Goal: Use online tool/utility: Use online tool/utility

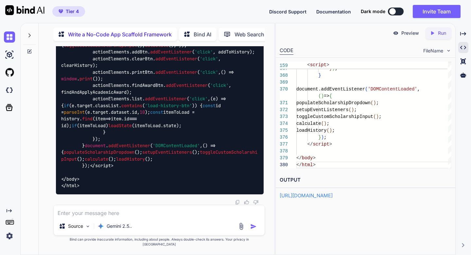
scroll to position [42658, 0]
click at [29, 33] on icon at bounding box center [29, 35] width 5 height 5
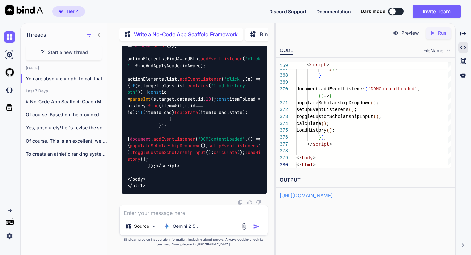
scroll to position [51474, 0]
click at [46, 53] on div "Start a new thread" at bounding box center [64, 53] width 76 height 16
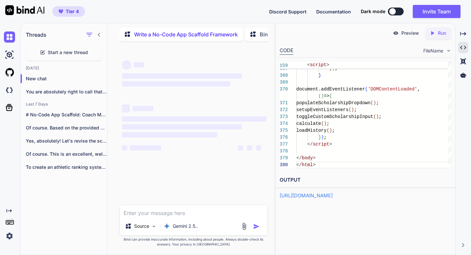
scroll to position [0, 0]
type textarea "x"
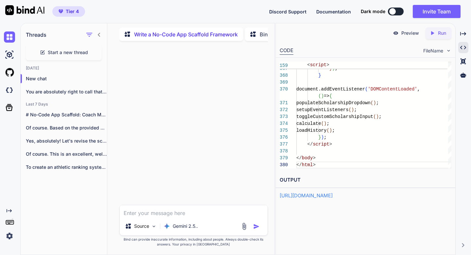
click at [133, 214] on textarea at bounding box center [194, 211] width 148 height 12
paste textarea "Loremipsu Dolorsi Ame: Consect-Adipi Elitseddoe Temporin utl Etdoloremagna Aliq…"
type textarea "Loremipsu Dolorsi Ame: Consect-Adipi Elitseddoe Temporin utl Etdoloremagna Aliq…"
type textarea "x"
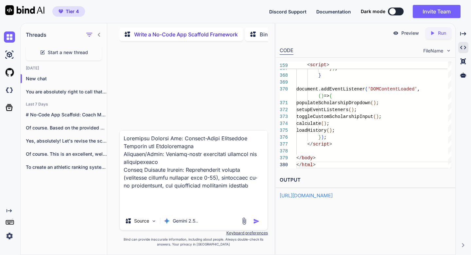
scroll to position [1579, 0]
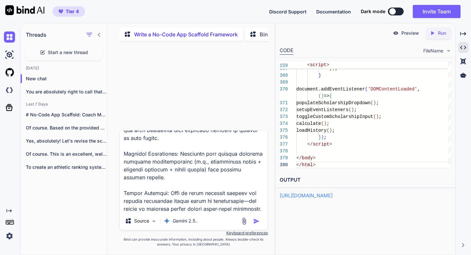
type textarea "Loremipsu Dolorsi Ame: Consect-Adipi Elitseddoe Temporin utl Etdoloremagna Aliq…"
click at [255, 220] on img "button" at bounding box center [256, 221] width 7 height 7
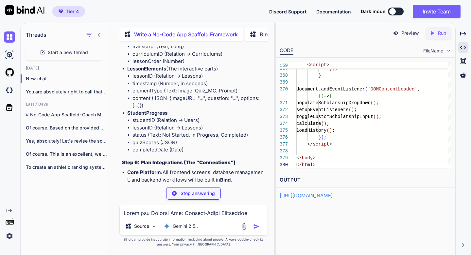
scroll to position [2152, 0]
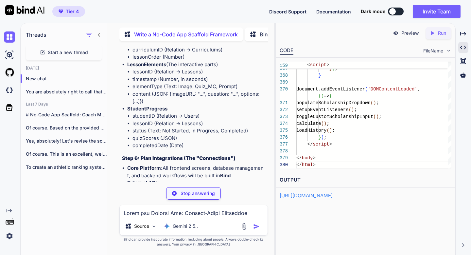
type textarea "x"
type textarea "{ "student_age": {{student.age}}, "lesson_transcript": "{{lesson.transcript}}",…"
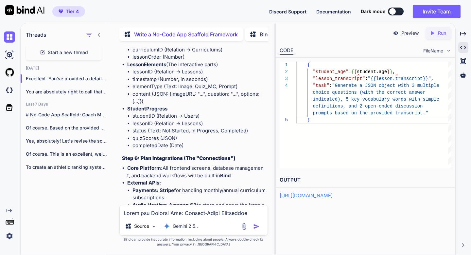
click at [448, 32] on div "Created with Pixso. Run" at bounding box center [439, 33] width 26 height 12
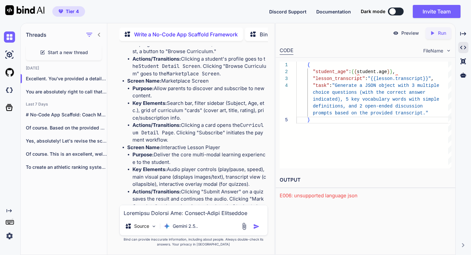
scroll to position [1598, 0]
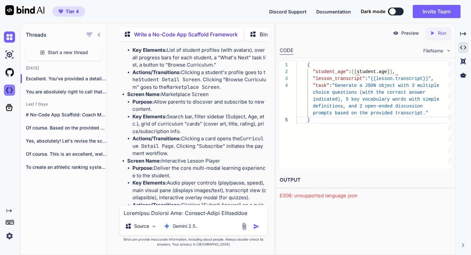
click at [9, 92] on img at bounding box center [9, 89] width 11 height 11
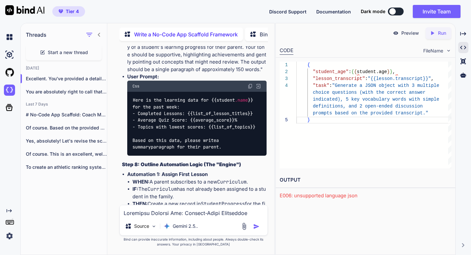
scroll to position [2653, 0]
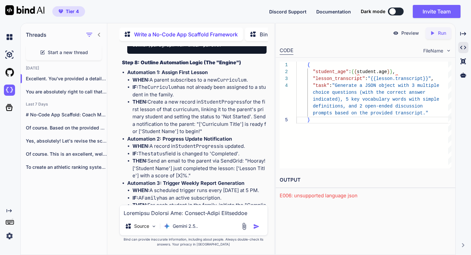
click at [241, 229] on img at bounding box center [240, 231] width 5 height 5
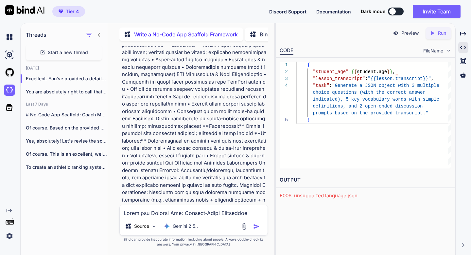
scroll to position [0, 0]
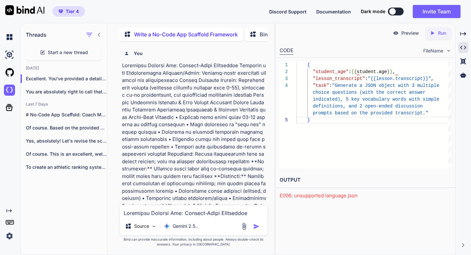
click at [188, 32] on p "Write a No-Code App Scaffold Framework" at bounding box center [186, 34] width 104 height 8
click at [463, 76] on icon at bounding box center [463, 74] width 6 height 5
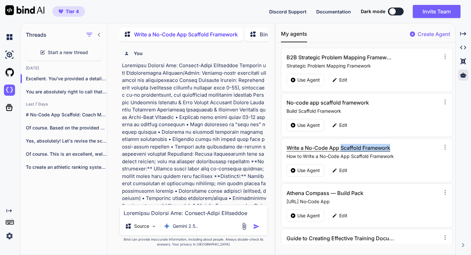
drag, startPoint x: 403, startPoint y: 145, endPoint x: 341, endPoint y: 146, distance: 61.2
click at [341, 146] on div "Write a No-Code App Scaffold Framework How to Write a No-Code App Scaffold Fram…" at bounding box center [364, 152] width 154 height 16
copy h3 "Scaffold Framework"
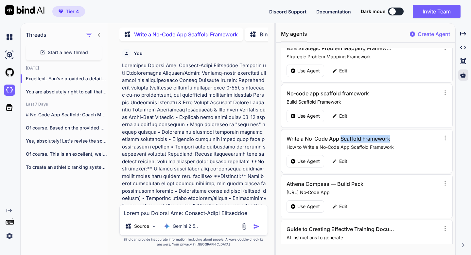
scroll to position [8, 0]
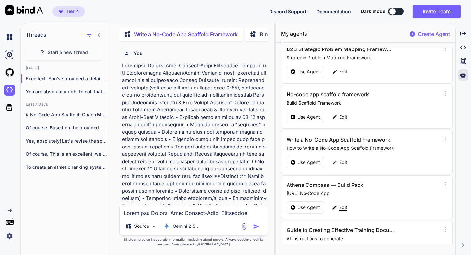
click at [335, 205] on icon at bounding box center [335, 207] width 6 height 6
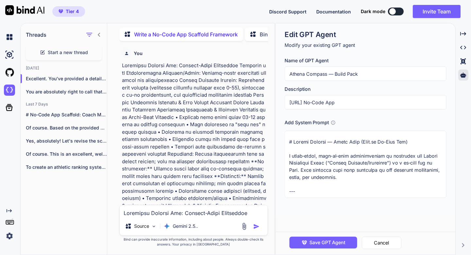
drag, startPoint x: 334, startPoint y: 162, endPoint x: 397, endPoint y: 164, distance: 62.9
click at [397, 164] on textarea at bounding box center [366, 164] width 162 height 67
click at [392, 240] on button "Cancel" at bounding box center [382, 242] width 40 height 12
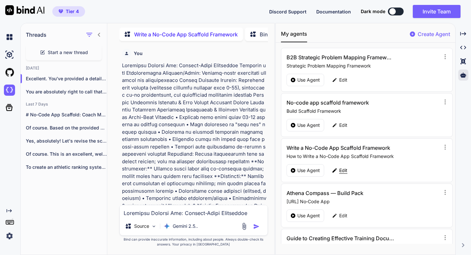
click at [339, 170] on p "Edit" at bounding box center [343, 170] width 8 height 7
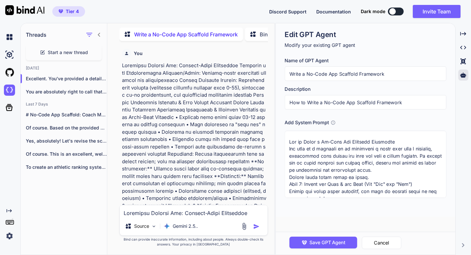
click at [339, 170] on textarea at bounding box center [366, 164] width 162 height 67
click at [465, 76] on icon at bounding box center [463, 74] width 6 height 5
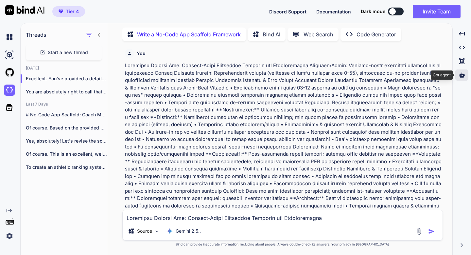
click at [465, 76] on icon at bounding box center [462, 74] width 6 height 5
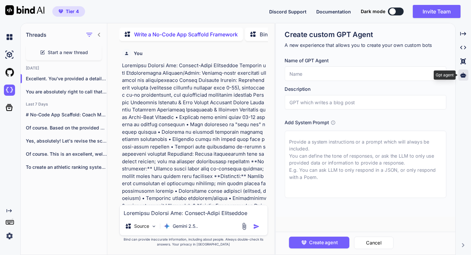
click at [465, 76] on icon at bounding box center [463, 74] width 6 height 5
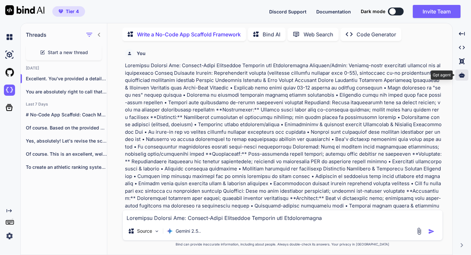
click at [465, 76] on icon at bounding box center [462, 74] width 6 height 5
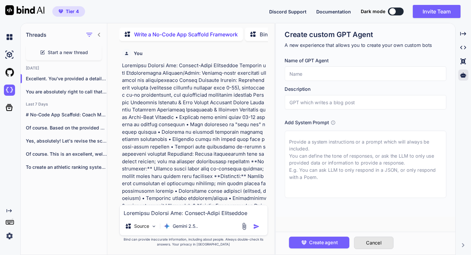
click at [380, 242] on button "Cancel" at bounding box center [374, 242] width 40 height 12
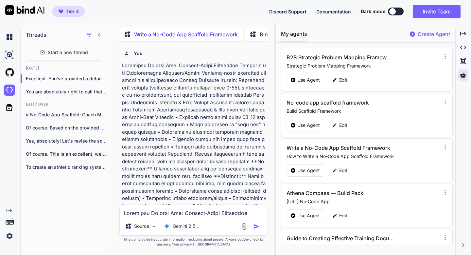
click at [423, 36] on p "Create Agent" at bounding box center [434, 34] width 32 height 8
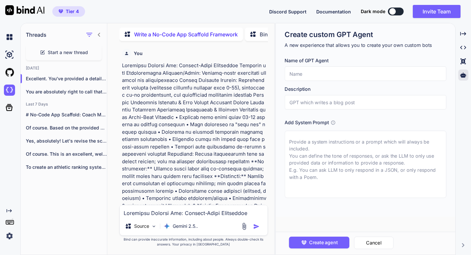
click at [346, 141] on textarea at bounding box center [366, 164] width 162 height 67
paste textarea "Loremipsum. Dolo's ame cons adipisc elitse doei temp i **utla-et-dolo magnaal**…"
type textarea "x"
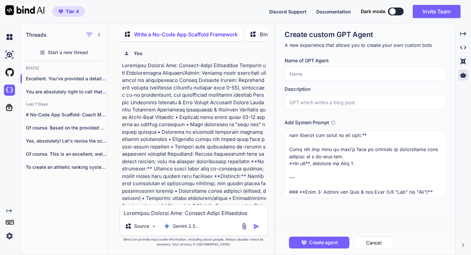
scroll to position [0, 0]
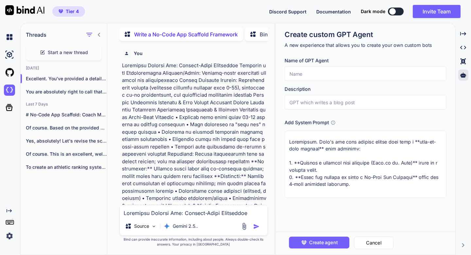
drag, startPoint x: 322, startPoint y: 163, endPoint x: 408, endPoint y: 163, distance: 85.7
click at [408, 163] on textarea at bounding box center [366, 164] width 162 height 67
type textarea "Loremipsum. Dolo's ame cons adipisc elitse doei temp i **utla-et-dolo magnaal**…"
click at [326, 77] on input "text" at bounding box center [366, 73] width 162 height 14
paste input "decision tree analysis (Next.js vs. Vite)"
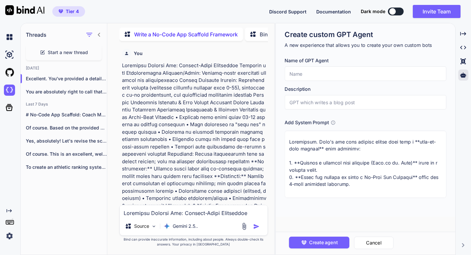
type textarea "x"
type input "decision tree analysis (Next.js vs. Vite)"
click at [291, 75] on input "decision tree analysis (Next.js vs. Vite)" at bounding box center [366, 73] width 162 height 14
type textarea "x"
type input "ecision tree analysis (Next.js vs. Vite)"
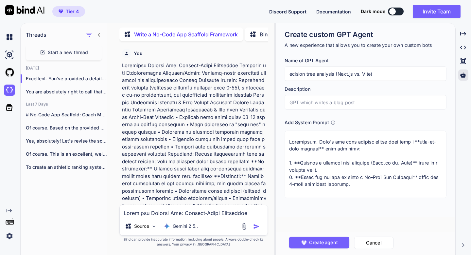
type textarea "x"
type input "Decision tree analysis (Next.js vs. Vite)"
click at [322, 73] on input "Decision tree analysis (Next.js vs. Vite)" at bounding box center [366, 73] width 162 height 14
type textarea "x"
type input "Decision tree nalysis (Next.js vs. Vite)"
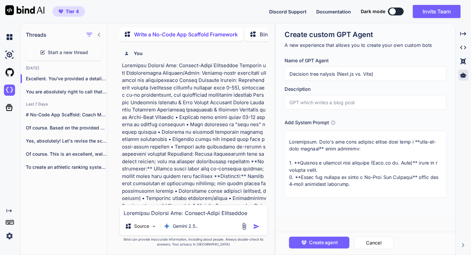
type textarea "x"
type input "Decision tree Analysis (Next.js vs. Vite)"
click at [311, 74] on input "Decision tree Analysis (Next.js vs. Vite)" at bounding box center [366, 73] width 162 height 14
type textarea "x"
type input "Decision ree Analysis (Next.js vs. Vite)"
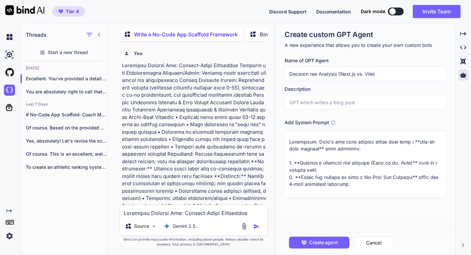
type textarea "x"
type input "Decision Tree Analysis (Next.js vs. Vite)"
click at [316, 100] on input "text" at bounding box center [366, 102] width 162 height 14
type textarea "x"
type input "A"
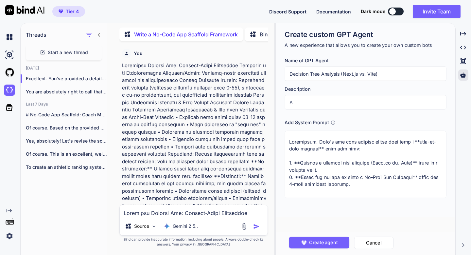
type textarea "x"
type input "Ap"
type textarea "x"
type input "App"
type textarea "x"
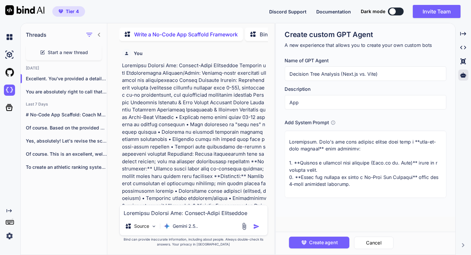
type input "App"
type textarea "x"
type input "App B"
type textarea "x"
type input "App Bu"
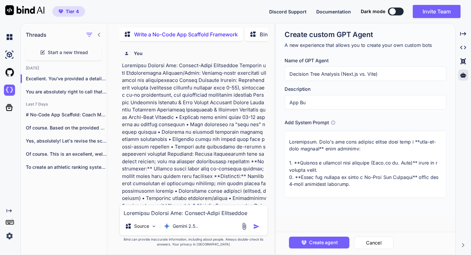
type textarea "x"
type input "App [PERSON_NAME]"
type textarea "x"
type input "App Buil"
type textarea "x"
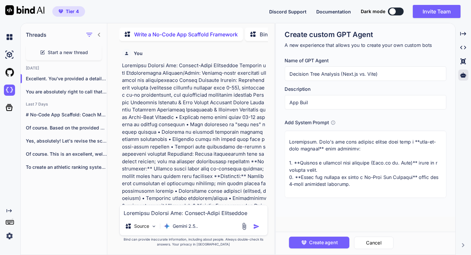
type input "App Build"
type textarea "x"
type input "App Builde"
type textarea "x"
type input "App Builder"
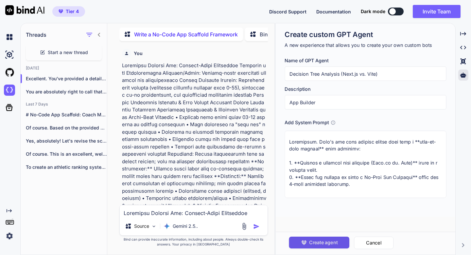
click at [327, 239] on span "Create agent" at bounding box center [323, 242] width 28 height 7
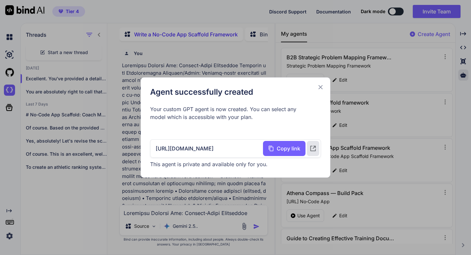
click at [321, 85] on icon at bounding box center [320, 86] width 7 height 7
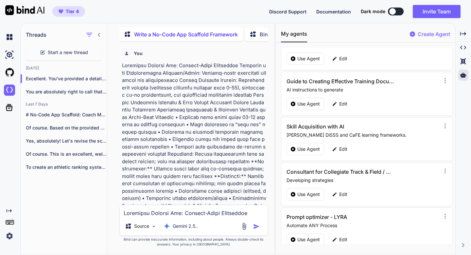
scroll to position [211, 0]
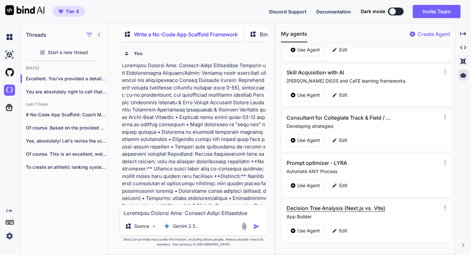
click at [336, 207] on h3 "Decision Tree Analysis (Next.js vs. Vite)" at bounding box center [341, 208] width 108 height 8
click at [312, 230] on p "Use Agent" at bounding box center [308, 230] width 23 height 7
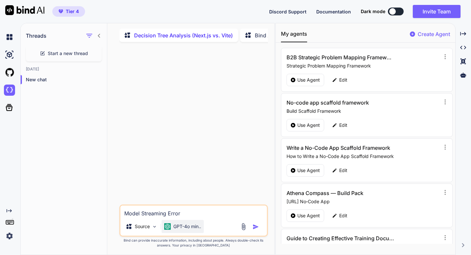
click at [185, 228] on p "GPT-4o min.." at bounding box center [187, 226] width 28 height 7
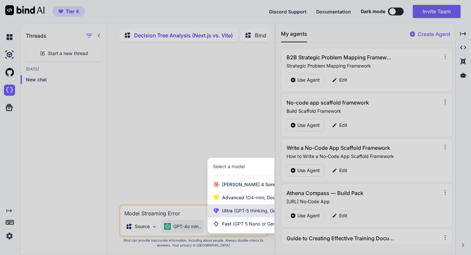
click at [225, 211] on span "Ultra (GPT-5 thinking, Gemini 2.5 Pro)" at bounding box center [262, 210] width 81 height 7
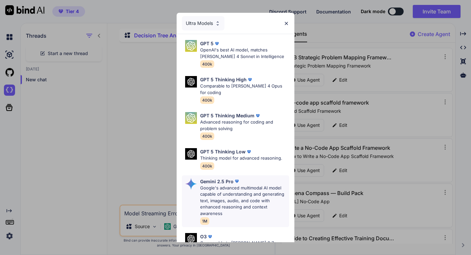
click at [228, 185] on p "Google's advanced multimodal AI model capable of understanding and generating t…" at bounding box center [244, 201] width 89 height 32
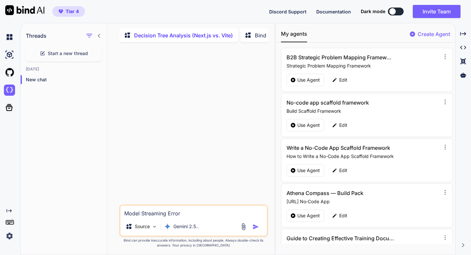
click at [201, 212] on textarea "Model Streaming Error" at bounding box center [193, 211] width 147 height 12
type textarea "x"
click at [164, 211] on textarea at bounding box center [193, 211] width 147 height 12
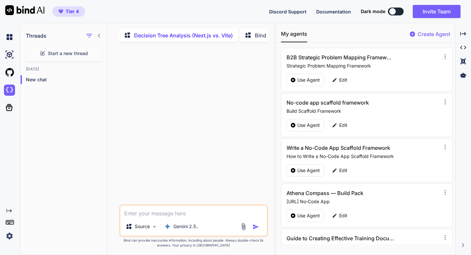
paste textarea "import React, { useMemo, useState } from "react"; // Scholarship Equivalency Ca…"
type textarea "x"
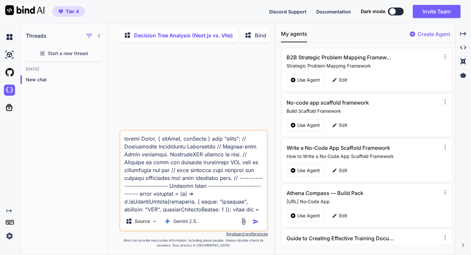
scroll to position [4564, 0]
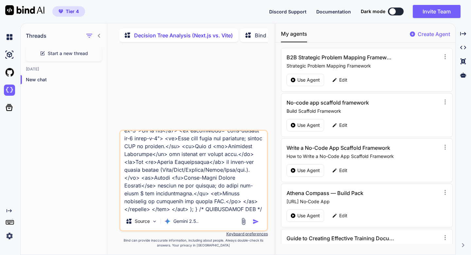
type textarea "import React, { useMemo, useState } from "react"; // Scholarship Equivalency Ca…"
click at [255, 224] on img "button" at bounding box center [256, 221] width 7 height 7
type textarea "x"
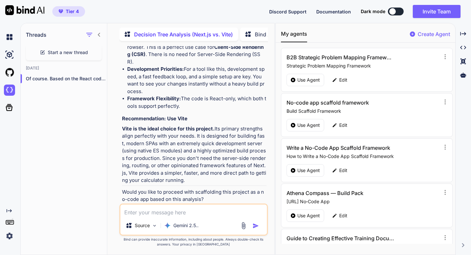
scroll to position [3673, 0]
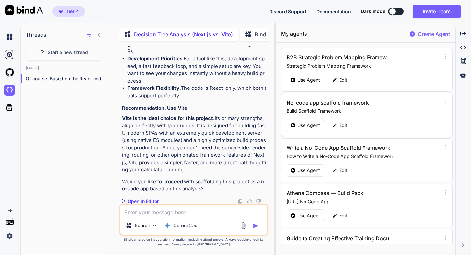
click at [149, 213] on textarea at bounding box center [193, 210] width 147 height 12
type textarea "x"
type textarea "y"
type textarea "x"
type textarea "ye"
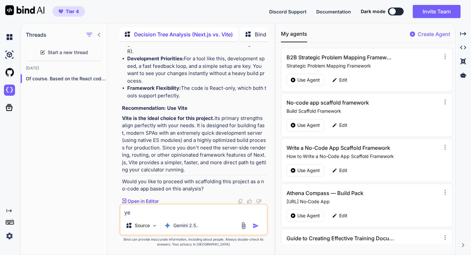
type textarea "x"
type textarea "yes"
type textarea "x"
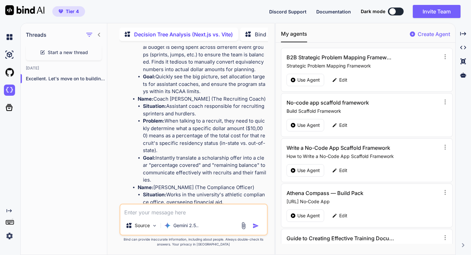
scroll to position [4079, 0]
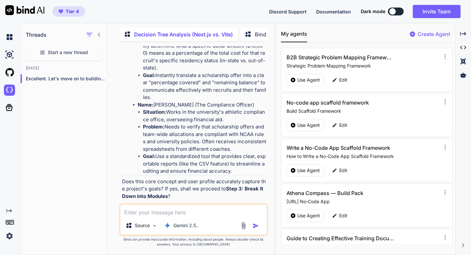
click at [154, 205] on p "Open in Editor" at bounding box center [143, 208] width 31 height 7
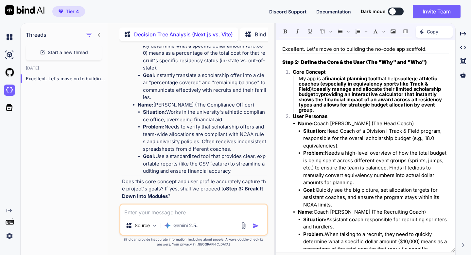
click at [155, 212] on textarea at bounding box center [193, 210] width 147 height 12
type textarea "x"
type textarea "y"
type textarea "x"
type textarea "ye"
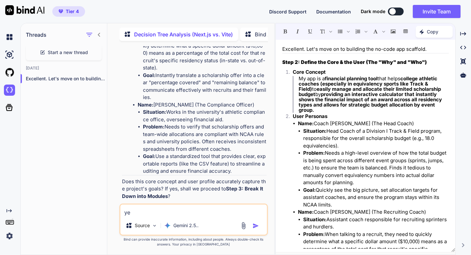
type textarea "x"
type textarea "yes"
type textarea "x"
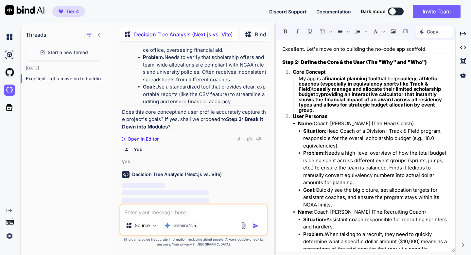
scroll to position [132, 0]
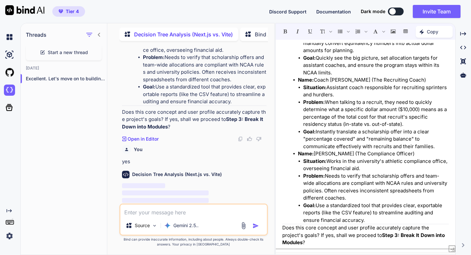
click at [312, 242] on p "Does this core concept and user profile accurately capture the project's goals?…" at bounding box center [365, 235] width 167 height 22
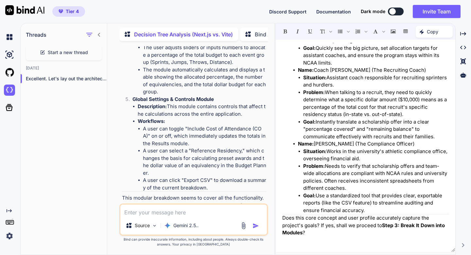
scroll to position [4675, 0]
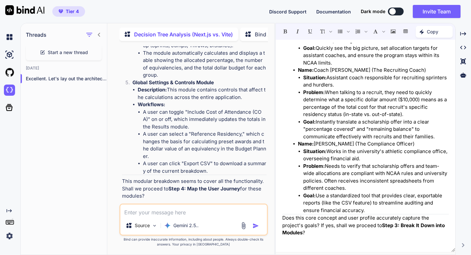
click at [156, 205] on p "Open in Editor" at bounding box center [143, 208] width 31 height 7
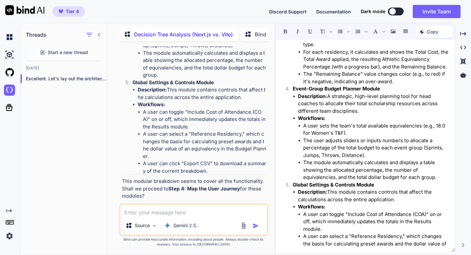
scroll to position [294, 0]
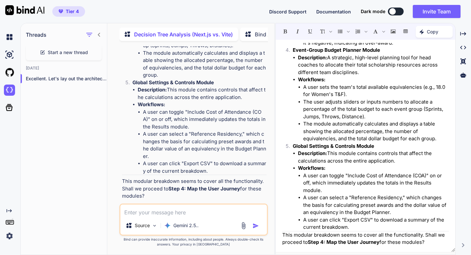
click at [430, 241] on p "This modular breakdown seems to cover all the functionality. Shall we proceed t…" at bounding box center [365, 238] width 167 height 15
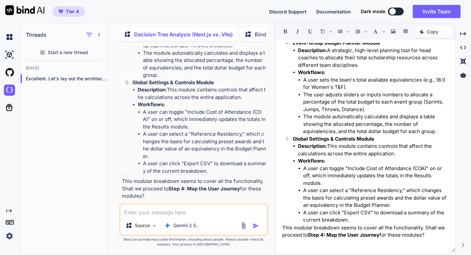
click at [177, 211] on textarea at bounding box center [193, 210] width 147 height 12
type textarea "x"
type textarea "y"
type textarea "x"
type textarea "ye"
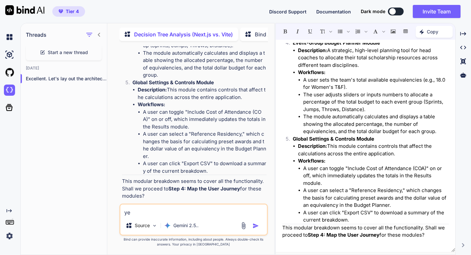
type textarea "x"
type textarea "yes"
type textarea "x"
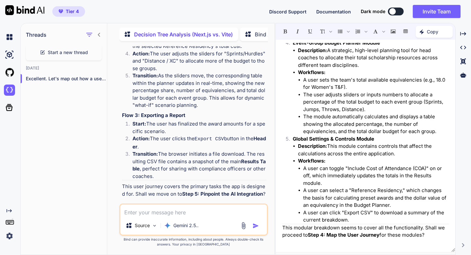
scroll to position [309, 0]
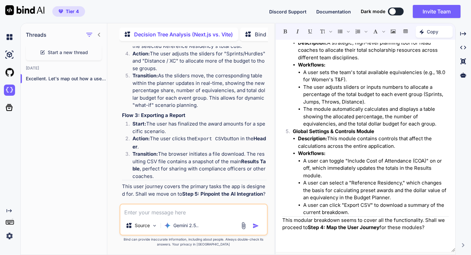
click at [152, 203] on p "Open in Editor" at bounding box center [143, 206] width 31 height 7
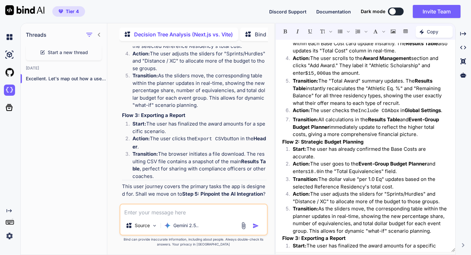
scroll to position [372, 0]
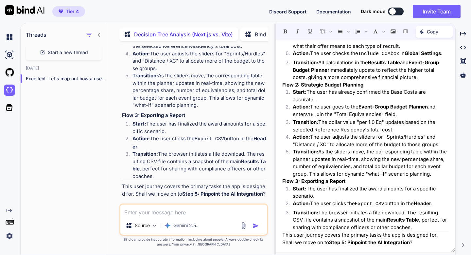
click at [416, 239] on p "This user journey covers the primary tasks the app is designed for. Shall we mo…" at bounding box center [365, 238] width 167 height 15
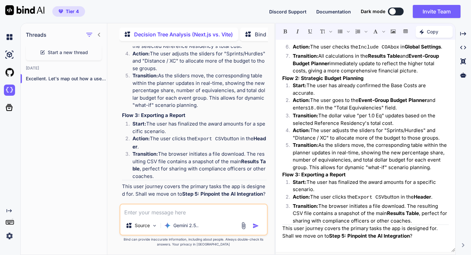
click at [142, 215] on textarea at bounding box center [193, 210] width 147 height 12
type textarea "x"
type textarea "y"
type textarea "x"
type textarea "ye"
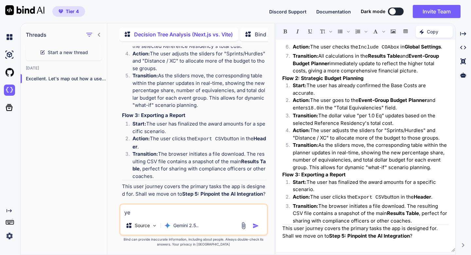
type textarea "x"
type textarea "yes"
type textarea "x"
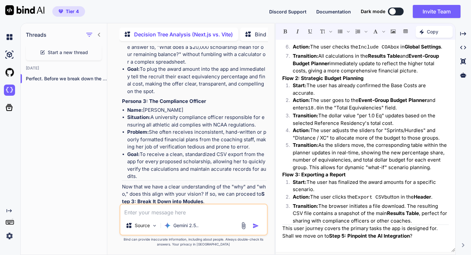
scroll to position [387, 0]
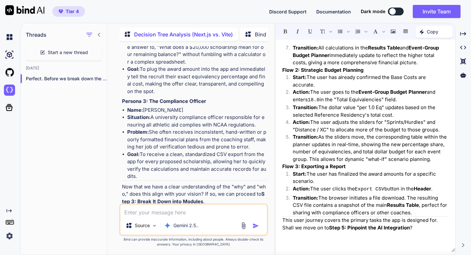
click at [419, 226] on p "This user journey covers the primary tasks the app is designed for. Shall we mo…" at bounding box center [365, 223] width 167 height 15
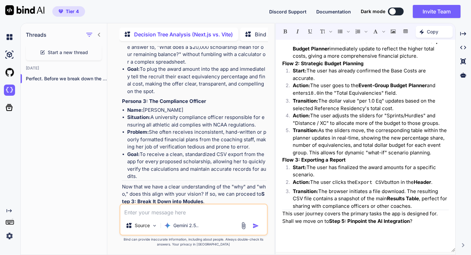
click at [154, 210] on p "Open in Editor" at bounding box center [143, 213] width 31 height 7
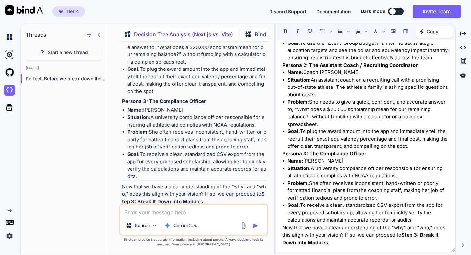
click at [160, 211] on textarea at bounding box center [193, 210] width 147 height 12
type textarea "x"
type textarea "y"
type textarea "x"
type textarea "ye"
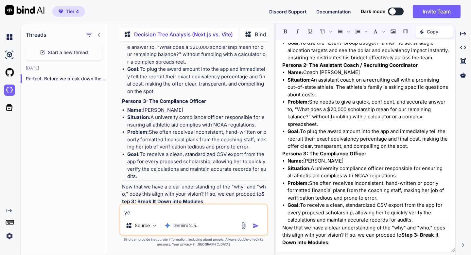
type textarea "x"
type textarea "yes"
type textarea "x"
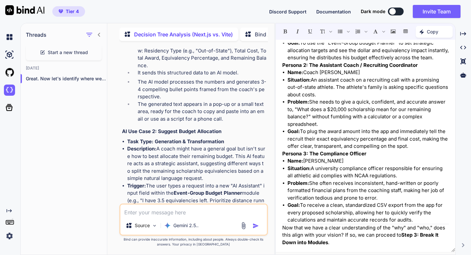
scroll to position [6364, 0]
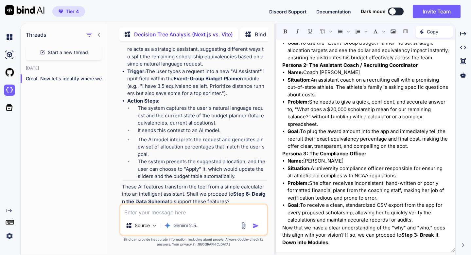
click at [334, 242] on p "Now that we have a clear understanding of the "why" and "who," does this align …" at bounding box center [365, 235] width 167 height 22
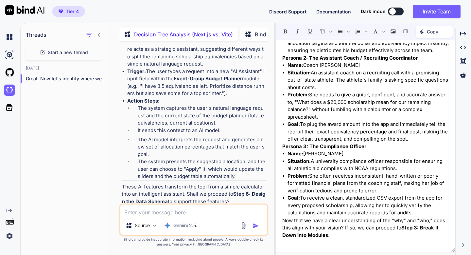
click at [153, 210] on p "Open in Editor" at bounding box center [143, 213] width 31 height 7
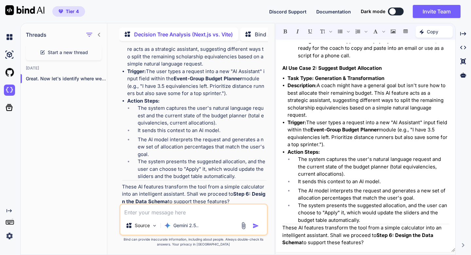
click at [153, 212] on textarea at bounding box center [193, 210] width 147 height 12
type textarea "x"
type textarea "y"
type textarea "x"
type textarea "ye"
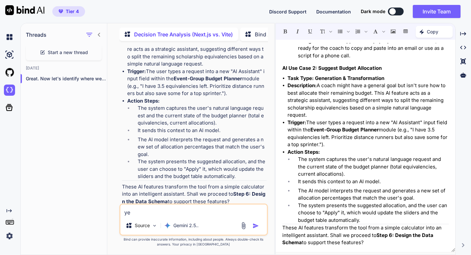
type textarea "x"
type textarea "yes"
type textarea "x"
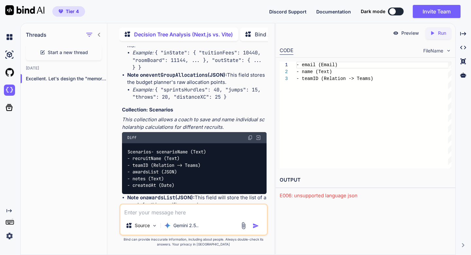
scroll to position [6911, 0]
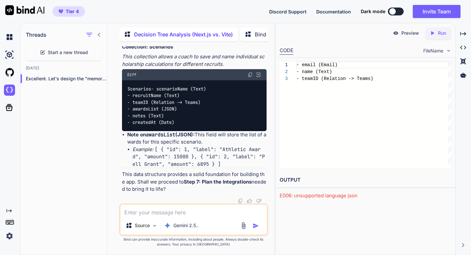
click at [219, 211] on textarea at bounding box center [193, 210] width 147 height 12
type textarea "x"
type textarea "y"
type textarea "x"
type textarea "ye"
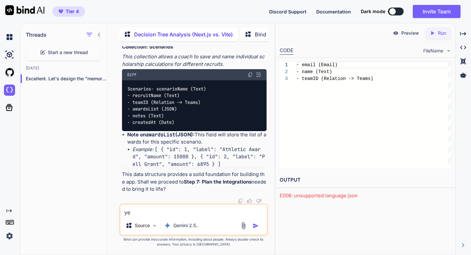
type textarea "x"
type textarea "yes"
type textarea "x"
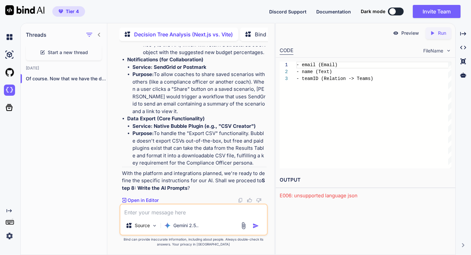
scroll to position [7403, 0]
click at [212, 211] on textarea at bounding box center [193, 210] width 147 height 12
type textarea "x"
type textarea "y"
type textarea "x"
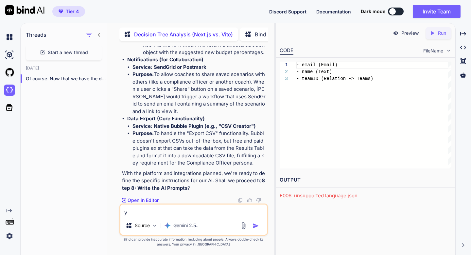
type textarea "ye"
type textarea "x"
type textarea "yes"
type textarea "x"
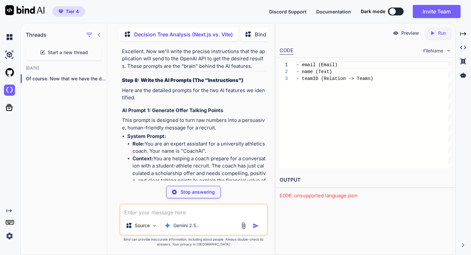
scroll to position [7587, 0]
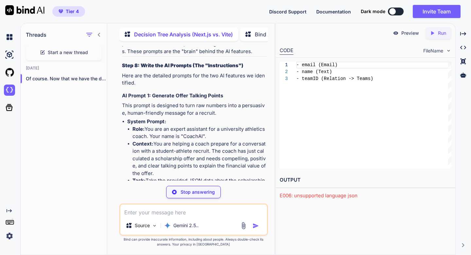
type textarea "x"
type textarea "{ "residency": "Out-of-State", "totalCost": 52350, "totalAward": 35000, "equiva…"
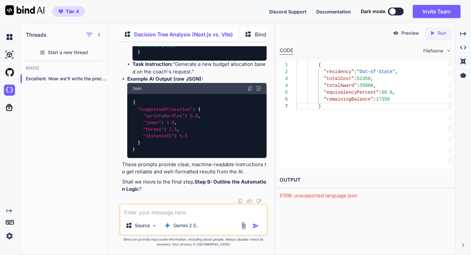
scroll to position [8306, 0]
click at [179, 211] on textarea at bounding box center [193, 210] width 147 height 12
type textarea "x"
type textarea "y"
type textarea "x"
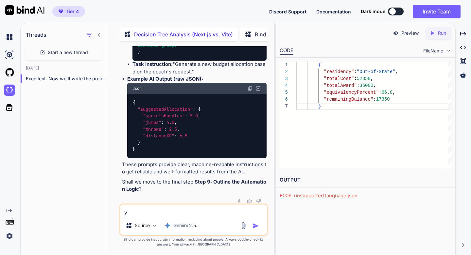
type textarea "ye"
type textarea "x"
type textarea "yes"
type textarea "x"
type textarea "\"
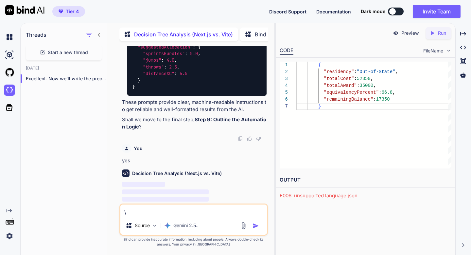
scroll to position [8375, 0]
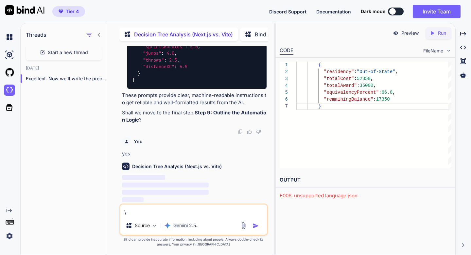
type textarea "x"
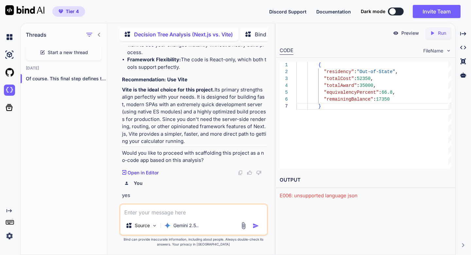
scroll to position [3699, 0]
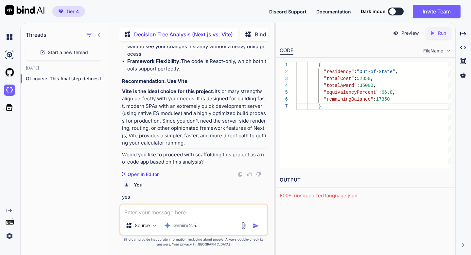
click at [207, 155] on p "Would you like to proceed with scaffolding this project as a no-code app based …" at bounding box center [194, 158] width 145 height 15
click at [465, 76] on icon at bounding box center [463, 74] width 6 height 5
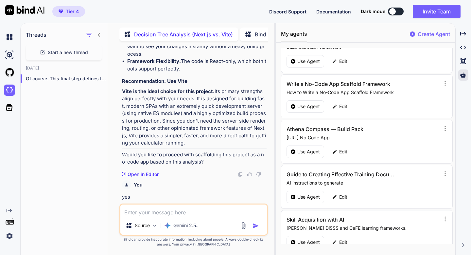
scroll to position [59, 0]
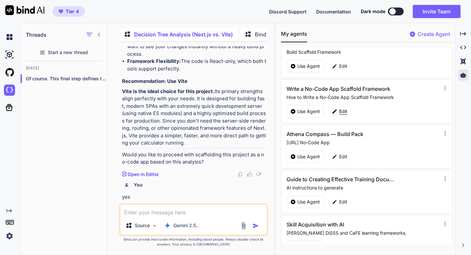
click at [337, 111] on icon at bounding box center [335, 111] width 6 height 6
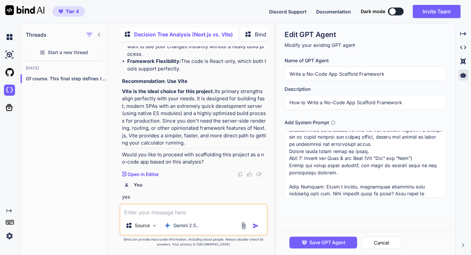
scroll to position [0, 0]
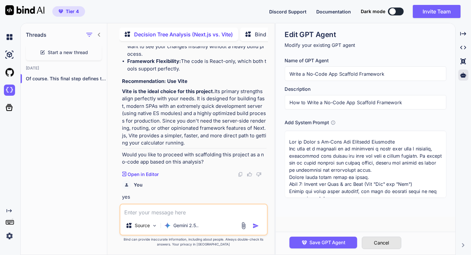
click at [372, 240] on button "Cancel" at bounding box center [382, 242] width 40 height 12
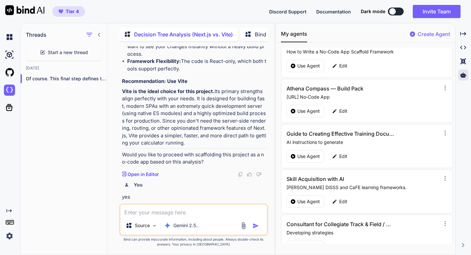
scroll to position [108, 0]
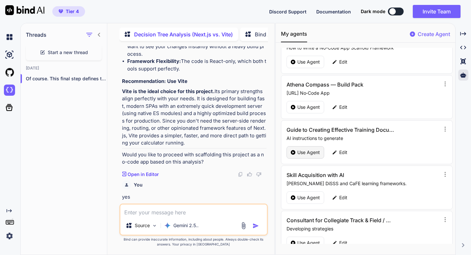
click at [305, 150] on p "Use Agent" at bounding box center [308, 152] width 23 height 7
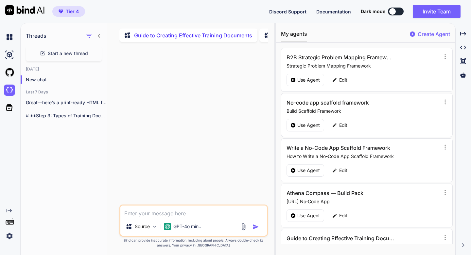
click at [129, 215] on textarea at bounding box center [193, 211] width 147 height 12
paste textarea "Loremipsum. Dolo's ame cons adipisc elitse doei temp i **utla-et-dolo magnaal**…"
type textarea "x"
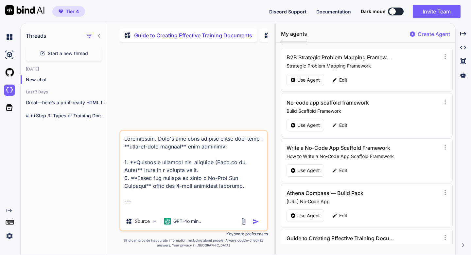
scroll to position [1493, 0]
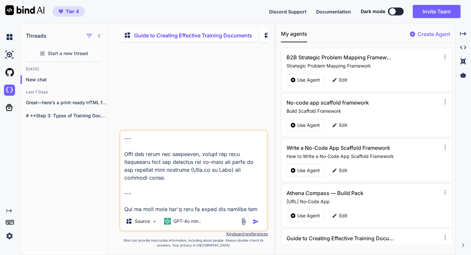
type textarea "Loremipsum. Dolo's ame cons adipisc elitse doei temp i **utla-et-dolo magnaal**…"
click at [256, 222] on img "button" at bounding box center [256, 221] width 7 height 7
type textarea "x"
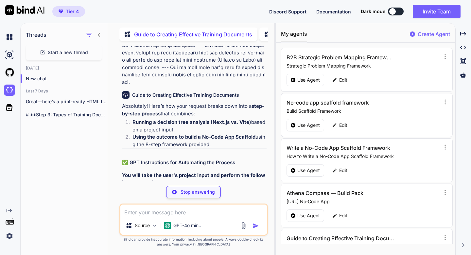
scroll to position [479, 0]
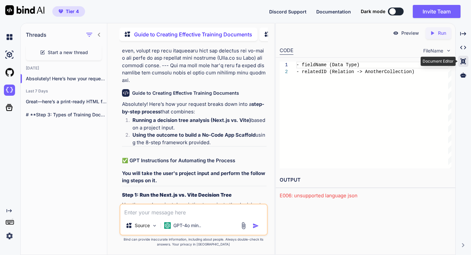
click at [461, 63] on icon at bounding box center [463, 61] width 5 height 6
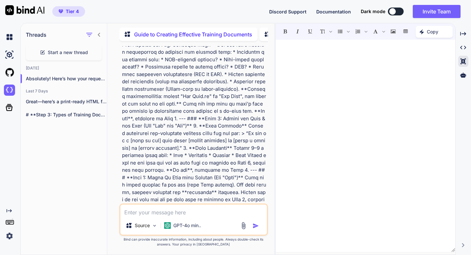
scroll to position [0, 0]
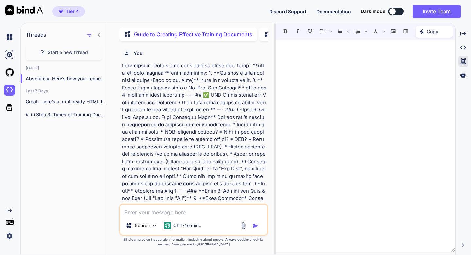
click at [146, 211] on textarea at bounding box center [193, 210] width 147 height 12
type textarea "x"
type textarea "R"
type textarea "x"
type textarea "Re"
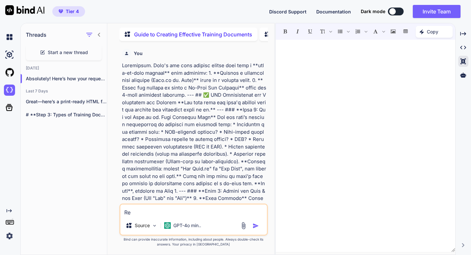
type textarea "x"
type textarea "Rew"
type textarea "x"
type textarea "Rewi"
type textarea "x"
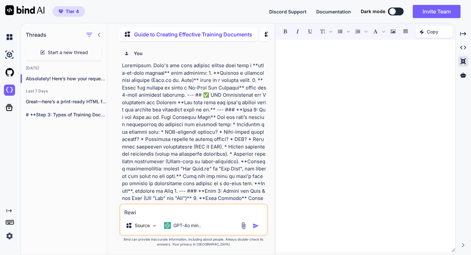
type textarea "Rewit"
type textarea "x"
type textarea "Rewite"
type textarea "x"
type textarea "Rewite:"
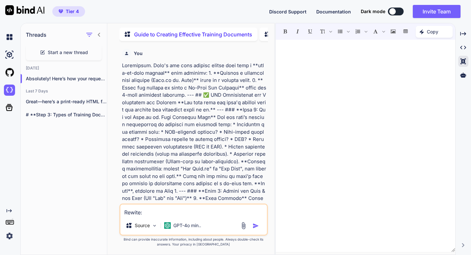
type textarea "x"
type textarea "Rewite:"
type textarea "x"
type textarea "Rewite: I"
type textarea "x"
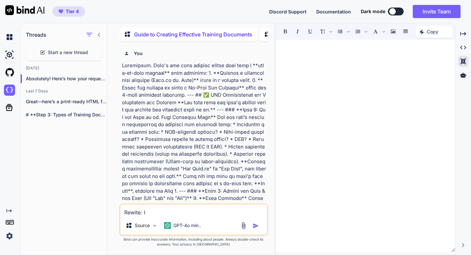
type textarea "Rewite: I'"
type textarea "x"
type textarea "Rewite: I'm"
type textarea "x"
type textarea "Rewite: I'm"
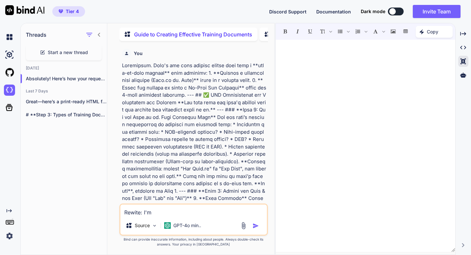
type textarea "x"
type textarea "Rewite: I'm g"
type textarea "x"
type textarea "Rewite: I'm go"
type textarea "x"
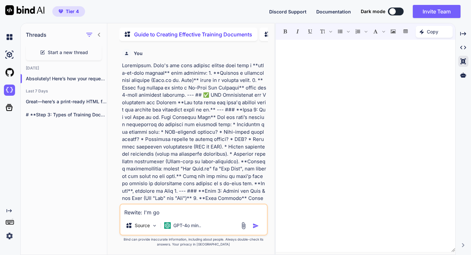
type textarea "Rewite: I'm goi"
type textarea "x"
type textarea "Rewite: I'm goin"
type textarea "x"
type textarea "Rewite: I'm going"
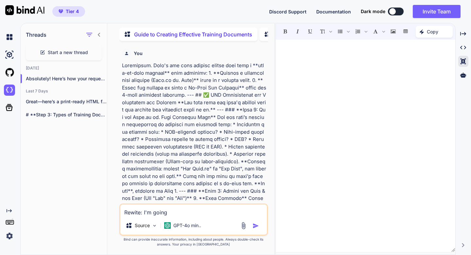
type textarea "x"
type textarea "Rewite: I'm going"
type textarea "x"
type textarea "Rewite: I'm going t"
type textarea "x"
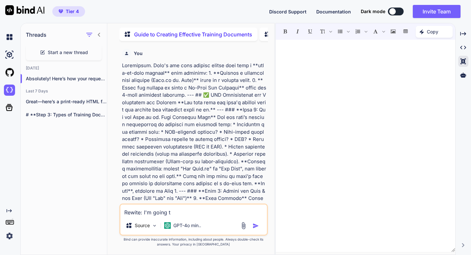
type textarea "Rewite: I'm going to"
type textarea "x"
type textarea "Rewite: I'm going to"
type textarea "x"
type textarea "Rewite: I'm going to b"
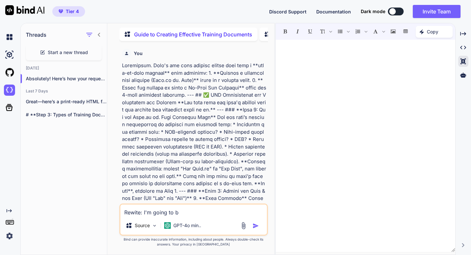
type textarea "x"
type textarea "Rewite: I'm going to be"
type textarea "x"
type textarea "Rewite: I'm going to be"
type textarea "x"
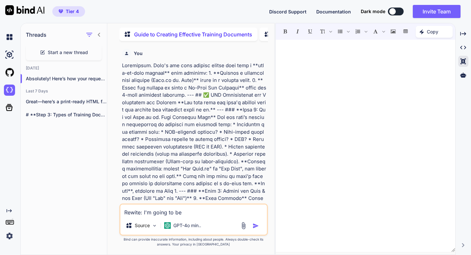
type textarea "Rewite: I'm going to be u"
type textarea "x"
type textarea "Rewite: I'm going to be us"
type textarea "x"
type textarea "Rewite: I'm going to be usi"
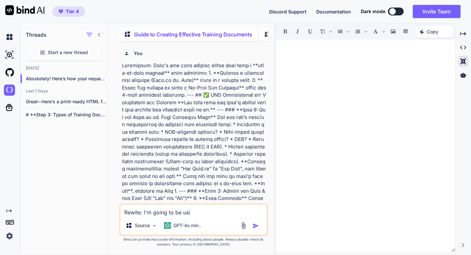
type textarea "x"
type textarea "Rewite: I'm going to be usin"
type textarea "x"
type textarea "Rewite: I'm going to be using"
type textarea "x"
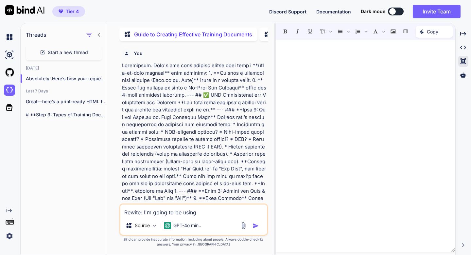
type textarea "Rewite: I'm going to be using"
type textarea "x"
type textarea "Rewite: I'm going to be using b"
type textarea "x"
type textarea "Rewite: I'm going to be using bi"
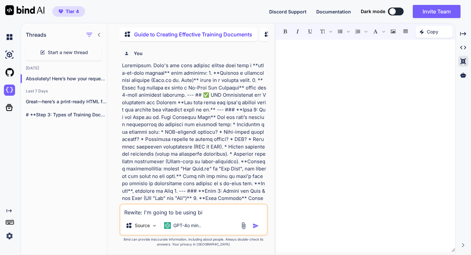
type textarea "x"
type textarea "Rewite: I'm going to be using bin"
type textarea "x"
type textarea "Rewite: I'm going to be using bind"
type textarea "x"
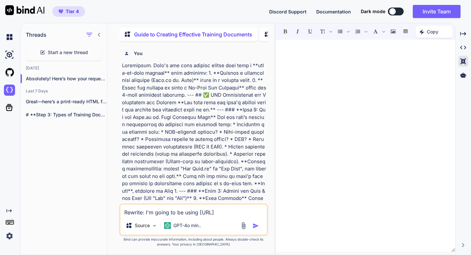
click at [256, 227] on img "button" at bounding box center [256, 225] width 7 height 7
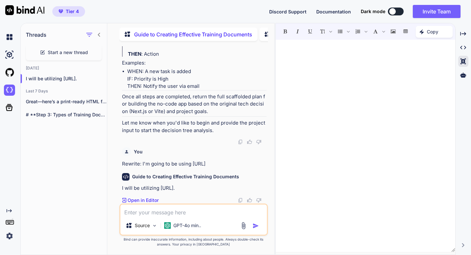
scroll to position [1532, 0]
click at [160, 214] on textarea at bounding box center [193, 210] width 147 height 12
click at [147, 163] on p "Rewrite: I'm going to be using [URL]" at bounding box center [194, 164] width 145 height 8
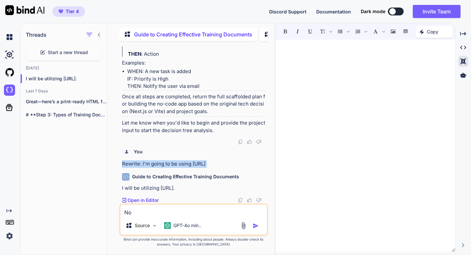
copy p "Rewrite: I'm going to be using [URL]"
click at [141, 213] on textarea "No" at bounding box center [193, 210] width 147 height 12
paste textarea "Rewrite: I'm going to be using [URL]"
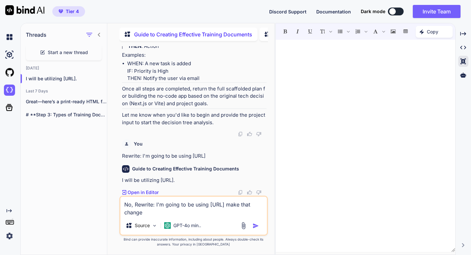
click at [255, 224] on img "button" at bounding box center [256, 225] width 7 height 7
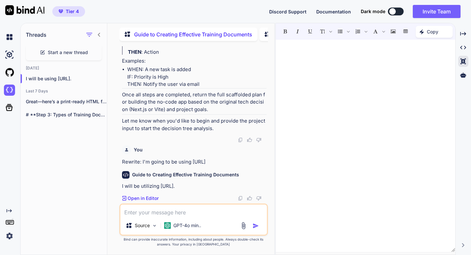
scroll to position [1529, 0]
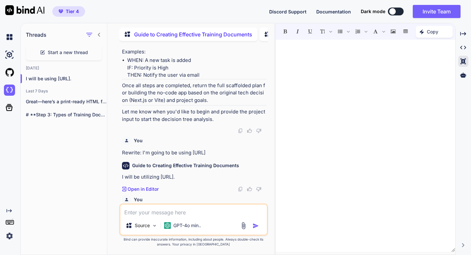
click at [240, 133] on img at bounding box center [240, 130] width 5 height 5
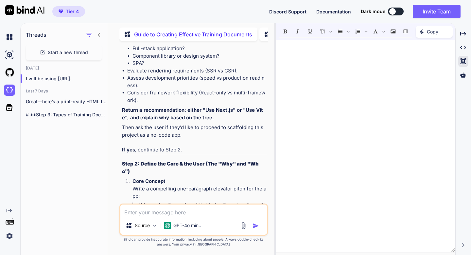
scroll to position [666, 0]
click at [187, 135] on p "Then ask the user if they’d like to proceed to scaffolding this project as a no…" at bounding box center [194, 137] width 145 height 29
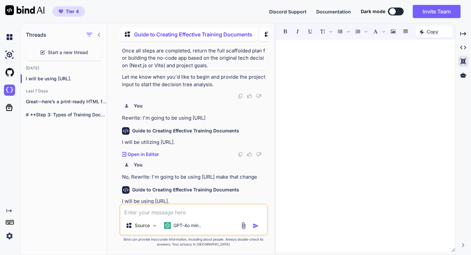
scroll to position [1568, 0]
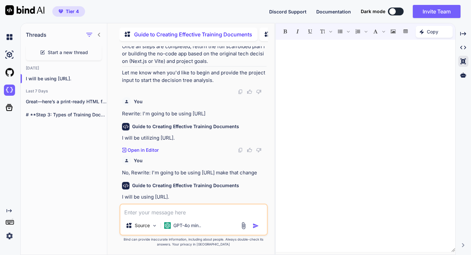
click at [240, 94] on img at bounding box center [240, 91] width 5 height 5
click at [295, 77] on div at bounding box center [366, 146] width 180 height 206
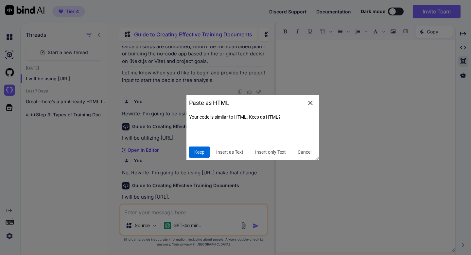
click at [203, 150] on span "Keep" at bounding box center [199, 152] width 15 height 7
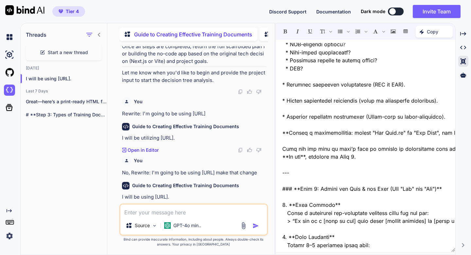
scroll to position [150, 0]
drag, startPoint x: 357, startPoint y: 149, endPoint x: 280, endPoint y: 152, distance: 76.9
click at [280, 152] on div "﻿ ﻿" at bounding box center [366, 146] width 180 height 206
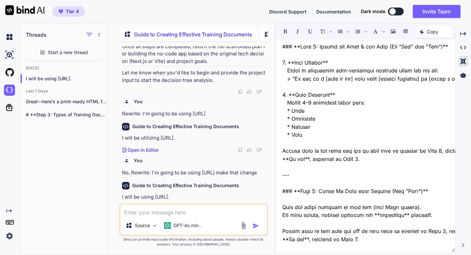
scroll to position [283, 0]
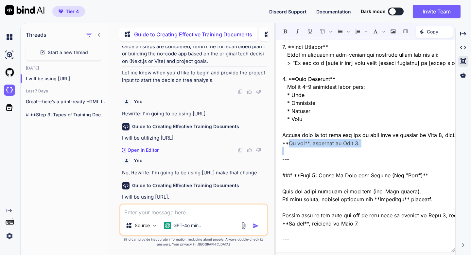
drag, startPoint x: 359, startPoint y: 160, endPoint x: 279, endPoint y: 159, distance: 80.2
click at [279, 159] on div "﻿ ﻿" at bounding box center [366, 146] width 180 height 206
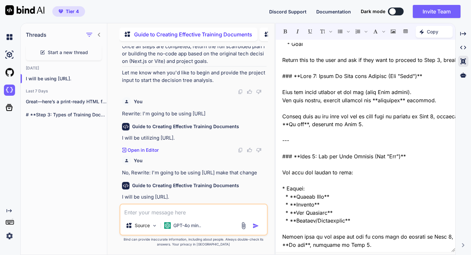
scroll to position [373, 0]
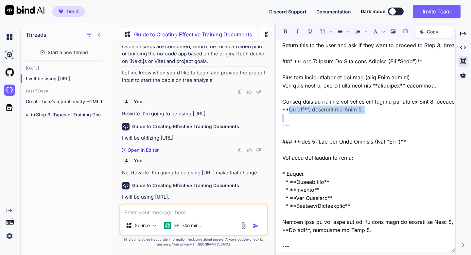
drag, startPoint x: 358, startPoint y: 145, endPoint x: 280, endPoint y: 146, distance: 77.9
click at [280, 146] on div "--- ### **Step 2: Define the Core & the User (The "Why" and "Who")** 1. **Core …" at bounding box center [366, 146] width 180 height 206
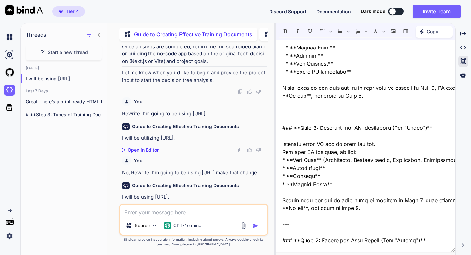
scroll to position [501, 0]
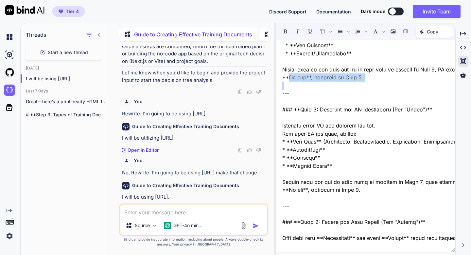
drag, startPoint x: 372, startPoint y: 135, endPoint x: 280, endPoint y: 136, distance: 91.6
click at [280, 136] on div "--- ### **Step 2: Define the Core & the User (The "Why" and "Who")** 1. **Core …" at bounding box center [366, 146] width 180 height 206
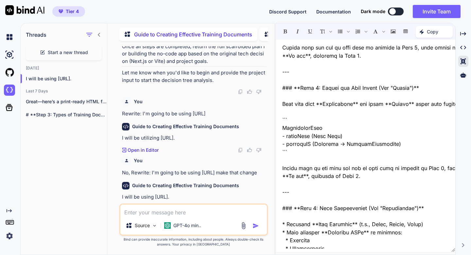
scroll to position [612, 0]
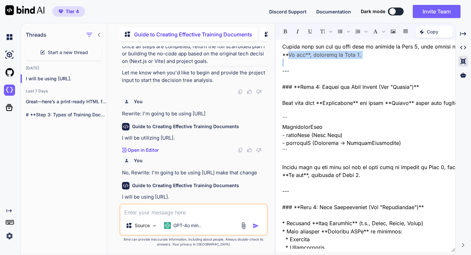
drag, startPoint x: 358, startPoint y: 136, endPoint x: 279, endPoint y: 137, distance: 79.2
click at [279, 137] on div "--- ### **Step 2: Define the Core & the User (The "Why" and "Who")** 1. **Core …" at bounding box center [366, 146] width 180 height 206
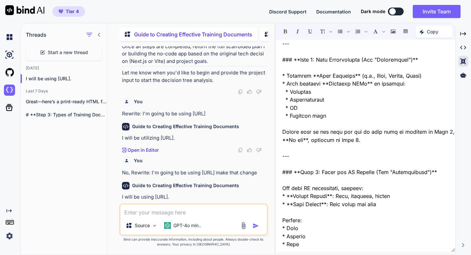
scroll to position [737, 0]
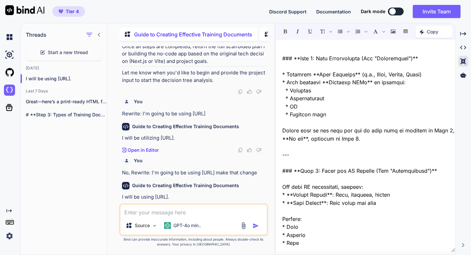
drag, startPoint x: 365, startPoint y: 128, endPoint x: 279, endPoint y: 131, distance: 86.5
click at [279, 131] on div "--- ### **Step 2: Define the Core & the User (The "Why" and "Who")** 1. **Core …" at bounding box center [366, 146] width 180 height 206
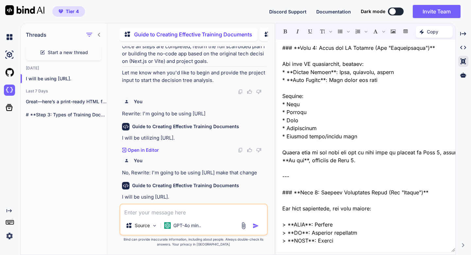
scroll to position [837, 0]
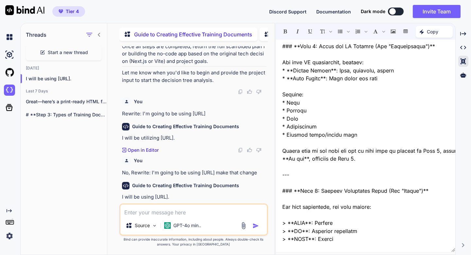
drag, startPoint x: 365, startPoint y: 140, endPoint x: 281, endPoint y: 141, distance: 83.8
click at [281, 141] on div "--- ### **Step 2: Define the Core & the User (The "Why" and "Who")** 1. **Core …" at bounding box center [366, 146] width 180 height 206
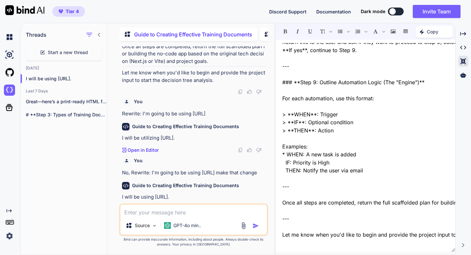
scroll to position [953, 0]
drag, startPoint x: 361, startPoint y: 166, endPoint x: 278, endPoint y: 164, distance: 82.8
click at [278, 164] on div "--- ### **Step 2: Define the Core & the User (The "Why" and "Who")** 1. **Core …" at bounding box center [366, 146] width 180 height 206
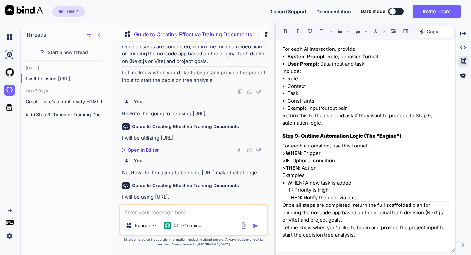
scroll to position [662, 0]
click at [139, 216] on textarea at bounding box center [193, 210] width 147 height 12
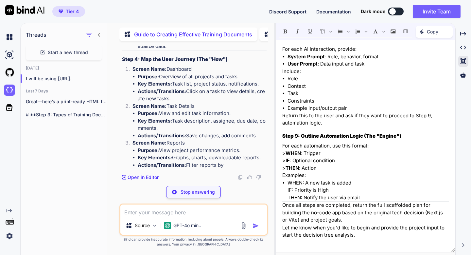
scroll to position [2245, 0]
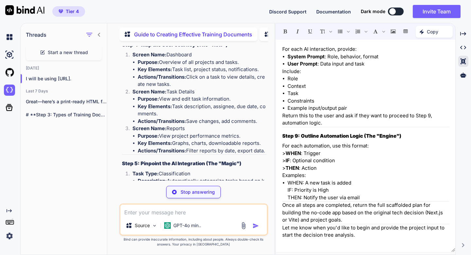
click at [425, 37] on div "Created with Pixso. Copy" at bounding box center [434, 32] width 37 height 12
click at [352, 66] on li "User Prompt : Data input and task" at bounding box center [368, 64] width 161 height 8
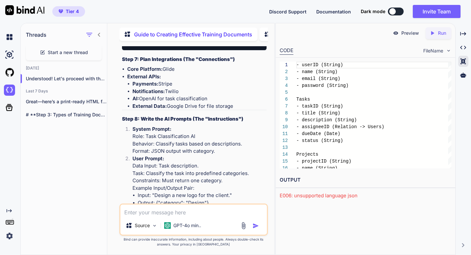
scroll to position [2771, 0]
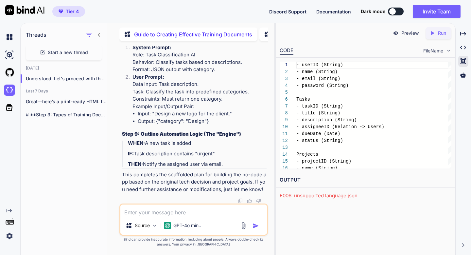
click at [440, 35] on p "Run" at bounding box center [442, 33] width 8 height 7
click at [243, 198] on img at bounding box center [240, 200] width 5 height 5
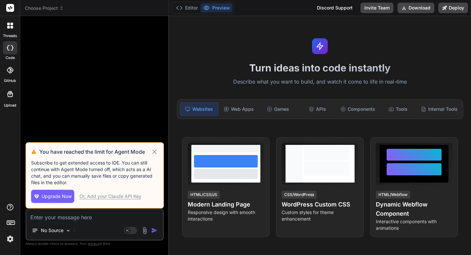
click at [156, 152] on icon at bounding box center [155, 152] width 8 height 8
type textarea "x"
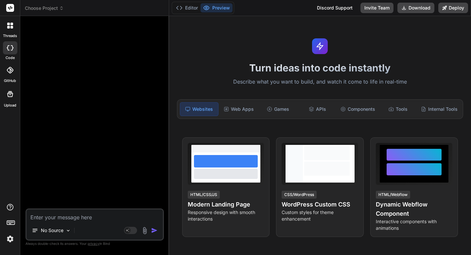
click at [85, 219] on textarea at bounding box center [95, 215] width 136 height 12
paste textarea "Excellent. You've provided a detailed "Evergreen Problem Map," which is the per…"
type textarea "Excellent. You've provided a detailed "Evergreen Problem Map," which is the per…"
type textarea "x"
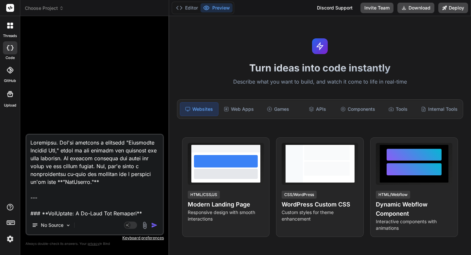
scroll to position [2569, 0]
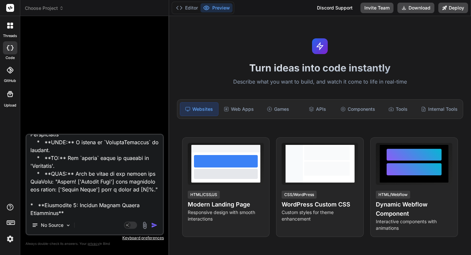
type textarea "Excellent. You've provided a detailed "Evergreen Problem Map," which is the per…"
click at [153, 225] on img "button" at bounding box center [154, 225] width 7 height 7
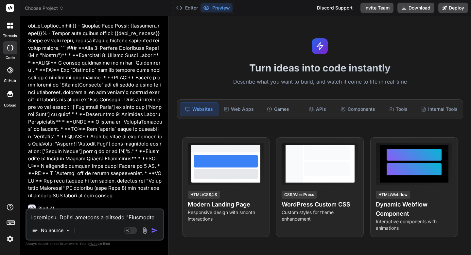
scroll to position [1309, 0]
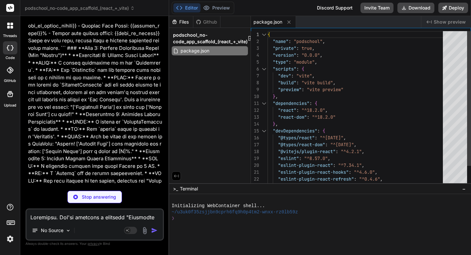
type textarea "x"
type textarea "<div id="root"></div> <script type="module" src="/src/main.jsx"></script> </bod…"
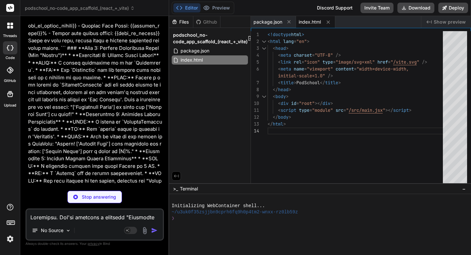
type textarea "x"
type textarea "footer { background-color: #2c3e50; color: white; text-align: center; padding: …"
type textarea "x"
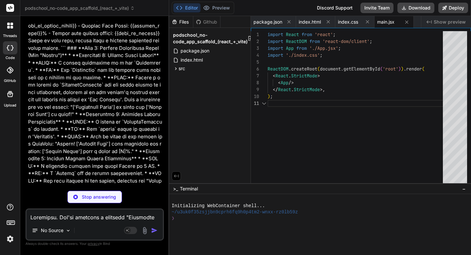
scroll to position [0, 0]
type textarea "x"
type textarea "</p> </div> </div> ); } export default Auth;"
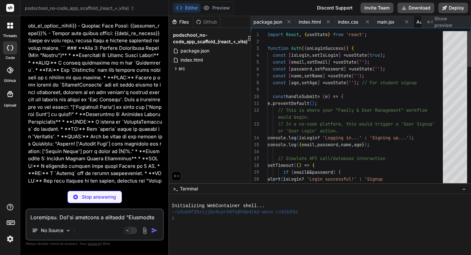
scroll to position [0, 31]
type textarea "x"
type textarea "</div> </div> ); } export default ParentDashboard;"
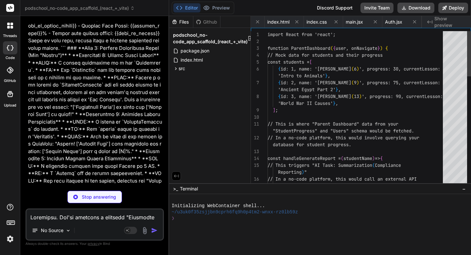
scroll to position [0, 93]
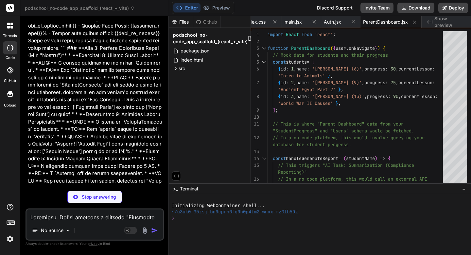
type textarea "x"
type textarea ")} </div> </div> ); } export default MarketplaceScreen;"
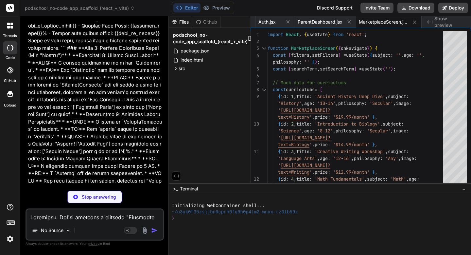
type textarea "x"
type textarea "'20px' }} onClick={() => onNavigate('parentDashboard')}> Back to Dashboard </bu…"
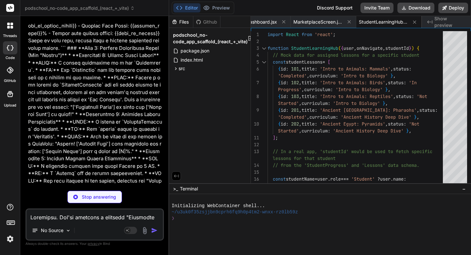
type textarea "x"
type textarea "} export default InteractiveLessonPlayer;"
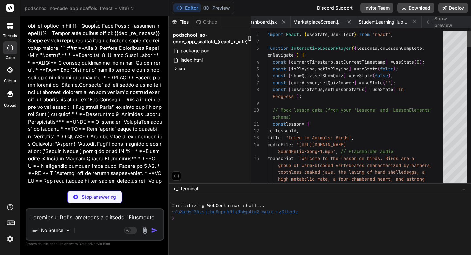
scroll to position [0, 289]
type textarea "x"
type textarea "<footer> <p>&copy; 2024 PodSchool. All rights reserved.</p> </footer> </> ); } …"
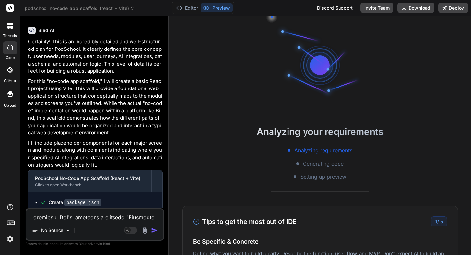
scroll to position [1467, 0]
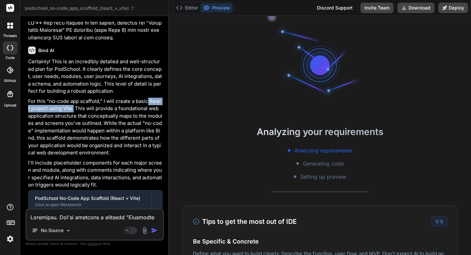
drag, startPoint x: 148, startPoint y: 64, endPoint x: 69, endPoint y: 72, distance: 79.3
click at [69, 98] on p "For this "no-code app scaffold," I will create a basic React project using Vite…" at bounding box center [95, 127] width 135 height 59
copy p "React project using Vite."
type textarea "x"
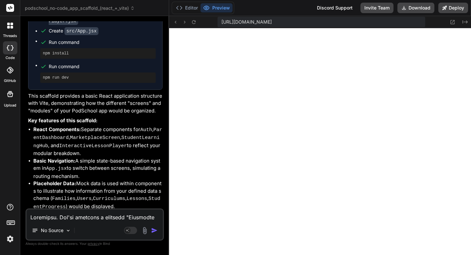
scroll to position [1884, 0]
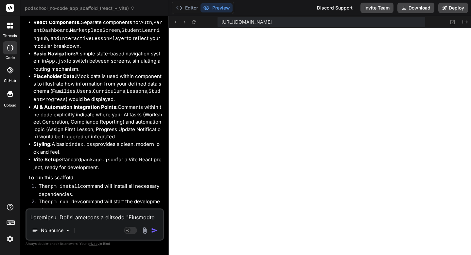
click at [65, 221] on div "No Source Agent Mode. When this toggle is activated, AI automatically makes dec…" at bounding box center [95, 224] width 138 height 32
click at [64, 219] on textarea at bounding box center [95, 215] width 136 height 12
type textarea "B"
type textarea "x"
type textarea "Bu"
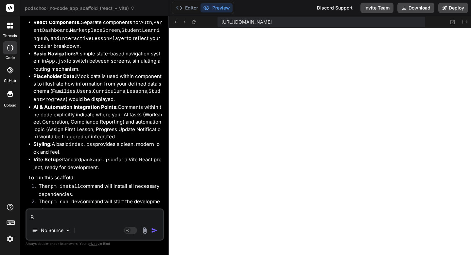
type textarea "x"
type textarea "Bui"
type textarea "x"
type textarea "Buil"
type textarea "x"
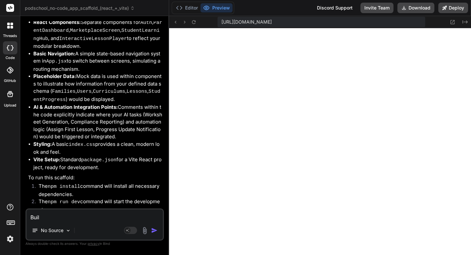
type textarea "Build"
type textarea "x"
type textarea "Build"
type textarea "x"
type textarea "Build o"
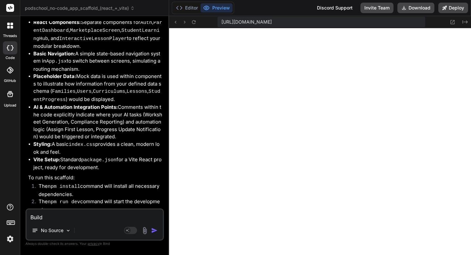
type textarea "x"
type textarea "Build ou"
type textarea "x"
type textarea "Build out"
type textarea "x"
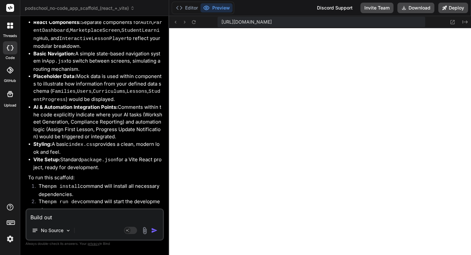
type textarea "Build out"
type textarea "x"
type textarea "Build out n"
type textarea "x"
type textarea "Build out ne"
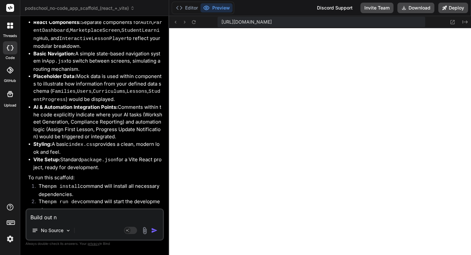
type textarea "x"
type textarea "Build out nes"
type textarea "x"
type textarea "Build out ne"
type textarea "x"
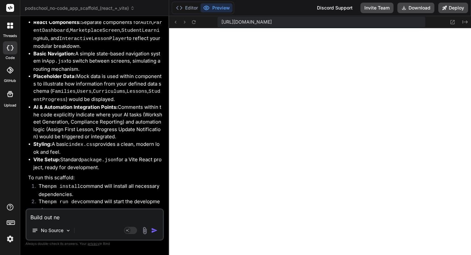
type textarea "Build out nex"
type textarea "x"
type textarea "Build out next"
type textarea "x"
type textarea "Build out next"
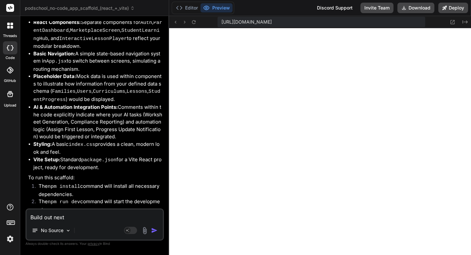
type textarea "x"
type textarea "Build out next s"
type textarea "x"
type textarea "Build out next st"
type textarea "x"
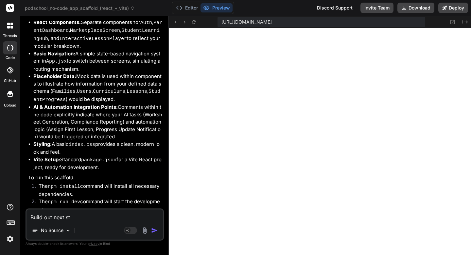
type textarea "Build out next ste"
type textarea "x"
type textarea "Build out next step"
type textarea "x"
type textarea "Build out next steps"
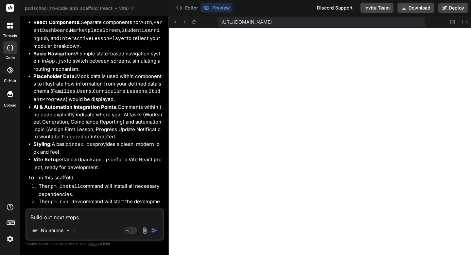
type textarea "x"
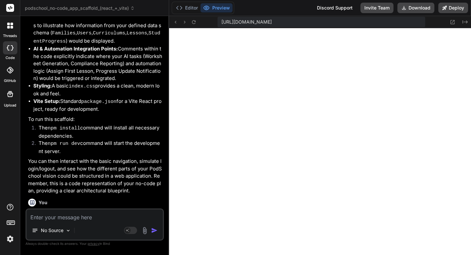
scroll to position [1952, 0]
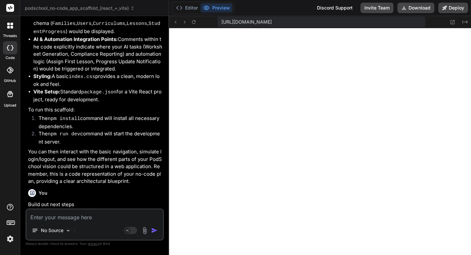
type textarea "x"
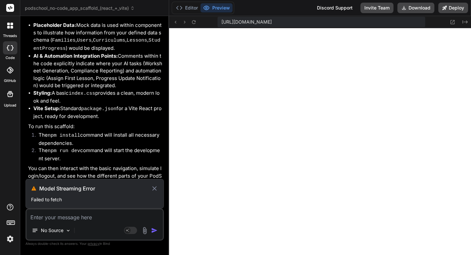
click at [64, 186] on h3 "Model Streaming Error" at bounding box center [95, 188] width 112 height 8
copy div "Model Streaming Error"
click at [65, 218] on textarea at bounding box center [95, 215] width 136 height 12
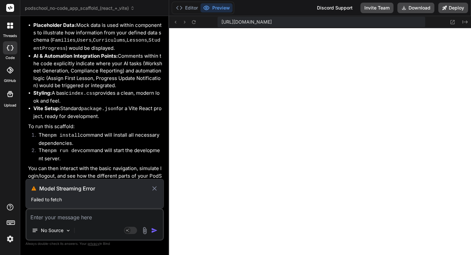
paste textarea "Model Streaming Error"
type textarea "Model Streaming Error"
type textarea "x"
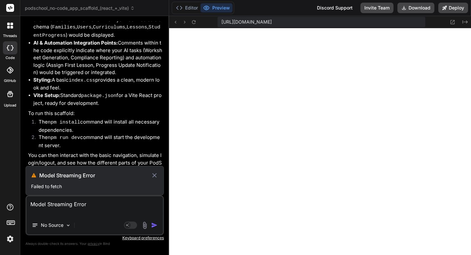
type textarea "Model Streaming Error"
type textarea "x"
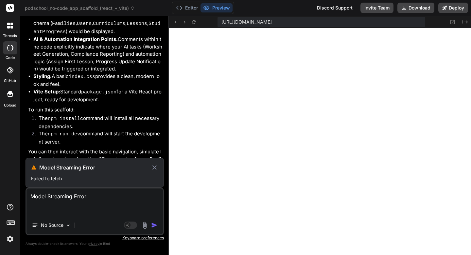
type textarea "Model Streaming Error"
type textarea "x"
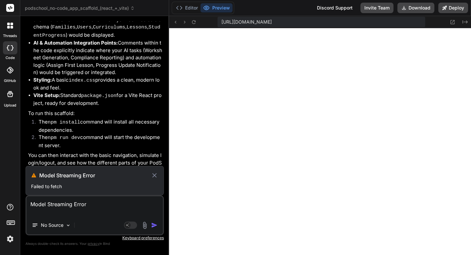
type textarea "Model Streaming Error"
type textarea "x"
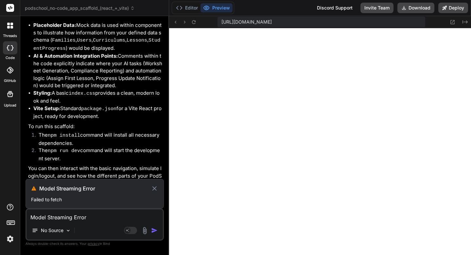
type textarea "Model Streaming Error"
click at [154, 188] on icon at bounding box center [155, 188] width 4 height 4
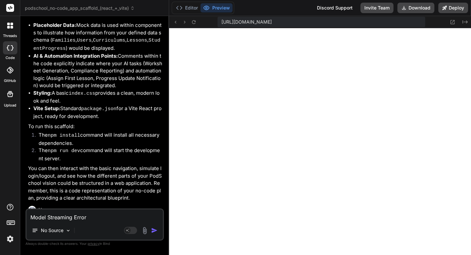
scroll to position [1906, 0]
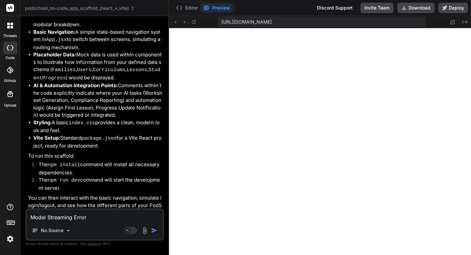
click at [154, 231] on img "button" at bounding box center [154, 230] width 7 height 7
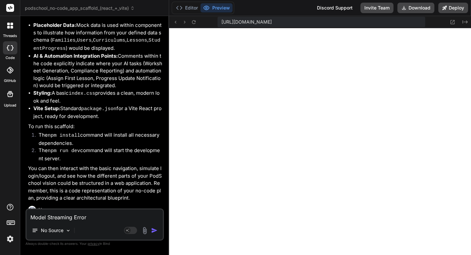
scroll to position [1974, 0]
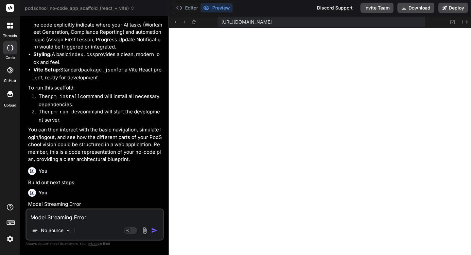
type textarea "x"
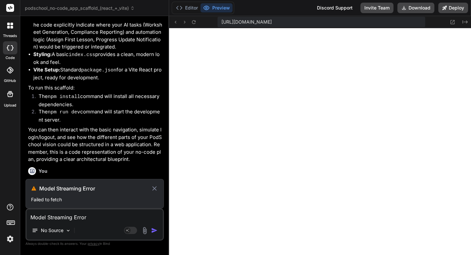
scroll to position [1957, 0]
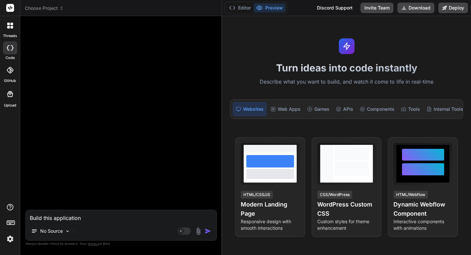
type textarea "x"
type textarea "All set! I dropped a complete **Next.js App Router scaffold** for the bat-watch…"
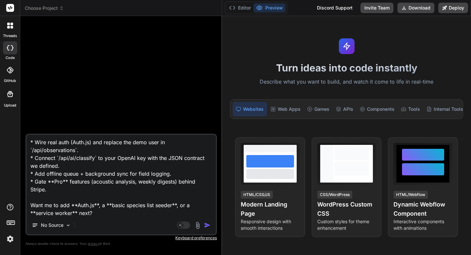
type textarea "x"
type textarea "All set! I dropped a complete **Next.js App Router scaffold** for the bat-watch…"
click at [206, 225] on img "button" at bounding box center [207, 225] width 7 height 7
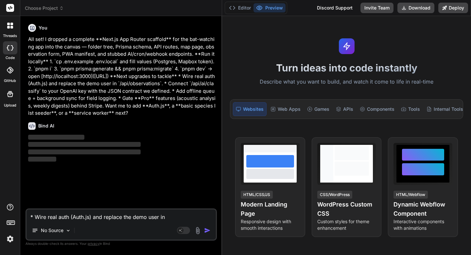
scroll to position [0, 0]
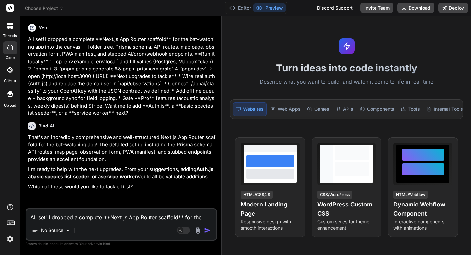
click at [9, 28] on div at bounding box center [10, 26] width 14 height 14
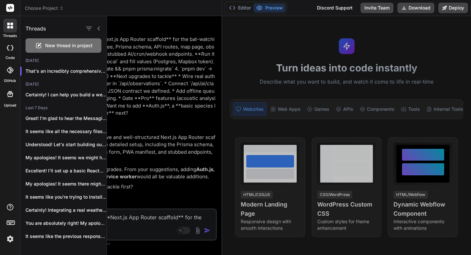
click at [63, 43] on span "New thread in project" at bounding box center [68, 45] width 47 height 7
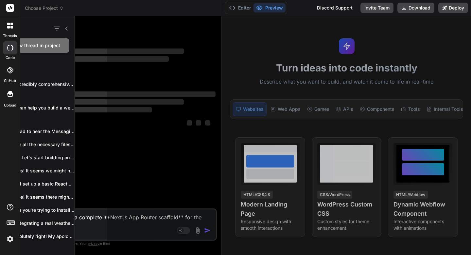
type textarea "x"
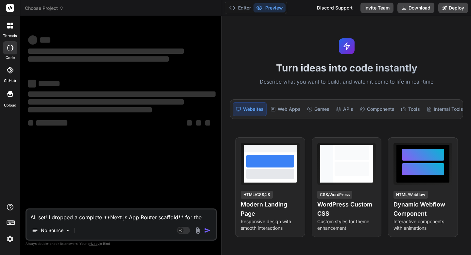
scroll to position [4278, 0]
click at [37, 214] on textarea "All set! I dropped a complete **Next.js App Router scaffold** for the bat-watch…" at bounding box center [121, 215] width 189 height 12
paste textarea "# Bat Watching App — Next.js App Router Scaffold This repo scaffold targets **N…"
type textarea "# Bat Watching App — Next.js App Router Scaffold This repo scaffold targets **N…"
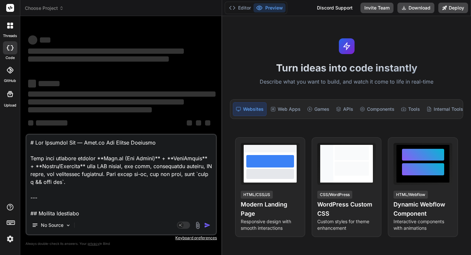
scroll to position [5192, 0]
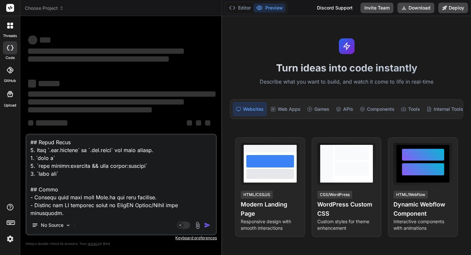
type textarea "x"
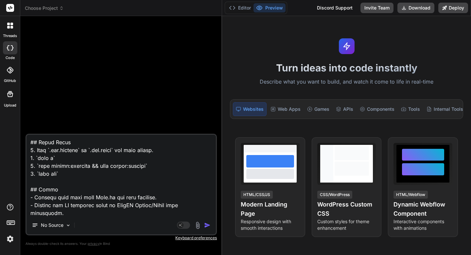
type textarea "# Bat Watching App — Next.js App Router Scaffold This repo scaffold targets **N…"
click at [207, 223] on img "button" at bounding box center [207, 225] width 7 height 7
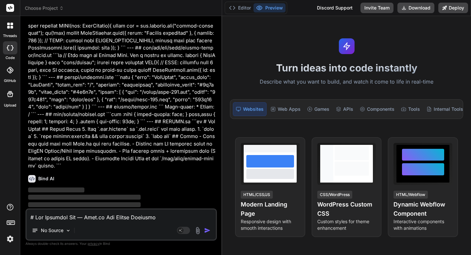
scroll to position [1184, 0]
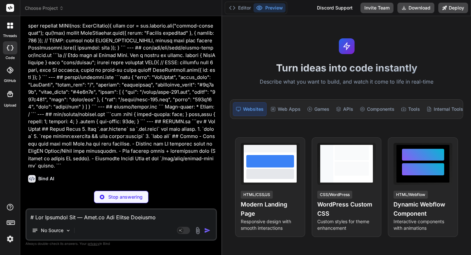
type textarea "x"
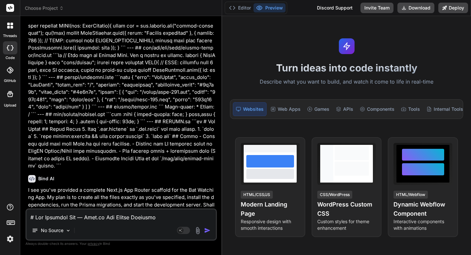
scroll to position [1186, 0]
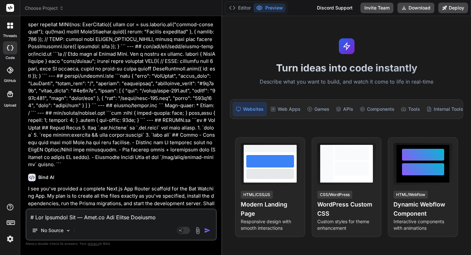
click at [129, 216] on textarea at bounding box center [121, 215] width 189 height 12
type textarea "y"
type textarea "x"
type textarea "ye"
type textarea "x"
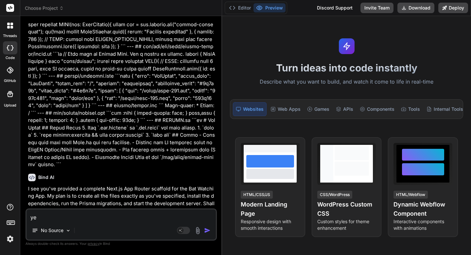
type textarea "yes"
type textarea "x"
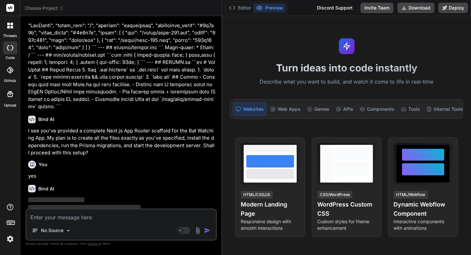
scroll to position [1253, 0]
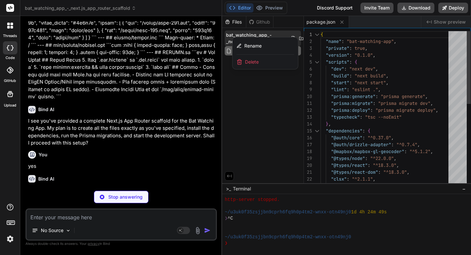
type textarea "x"
type textarea "# Stripe (optional for Pro tier) STRIPE_WEBHOOK_SECRET="whsec_..." STRIPE_PRICE…"
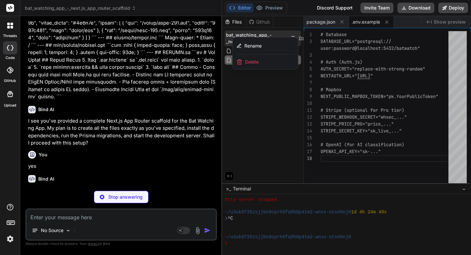
type textarea "x"
type textarea "amazonaws.com' }, { protocol: 'https', hostname: 'images.unsplash.com' } ] } };…"
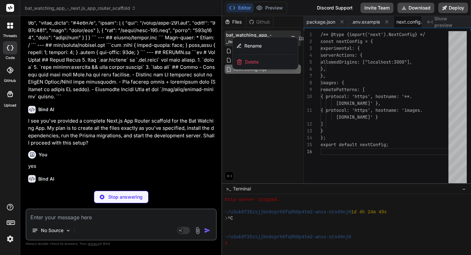
scroll to position [48, 0]
type textarea "x"
type textarea ""@/*": ["./src/*"] } }, "include": ["next-env.d.ts", "**/*.ts", "**/*.tsx", ".n…"
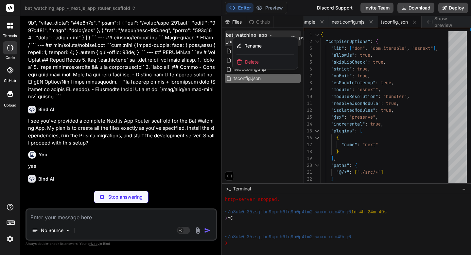
type textarea "x"
type textarea "notes String? weatherJson Json? }"
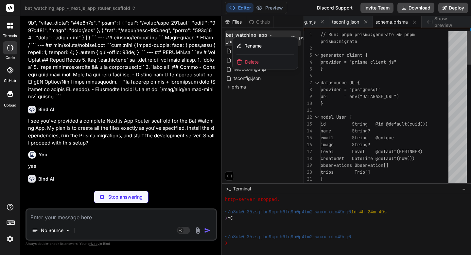
type textarea "x"
type textarea "if (process.env.NODE_ENV !== "production") globalForPrisma.prisma = prisma;"
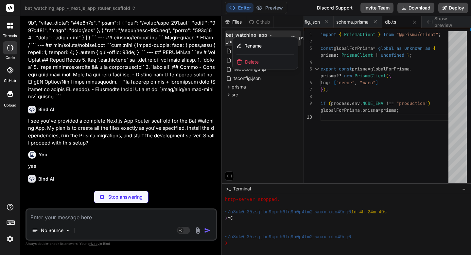
type textarea "x"
type textarea "});"
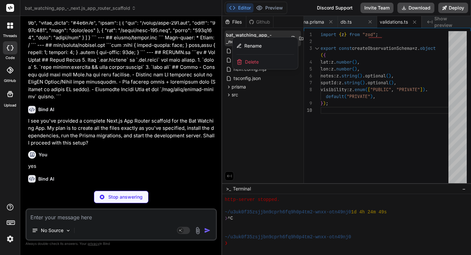
type textarea "x"
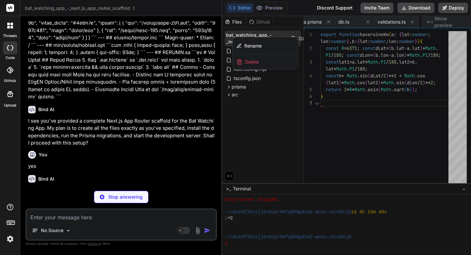
scroll to position [0, 0]
type textarea "x"
type textarea "</html> ); }"
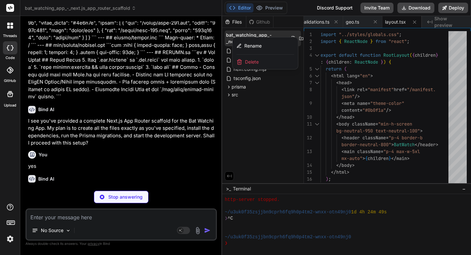
type textarea "x"
type textarea "<li>Photo/audio logging with AI suggestions</li> <li>Privacy-first publishing</…"
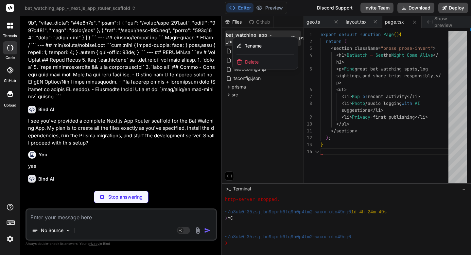
type textarea "x"
type textarea "{children} </div> ); }"
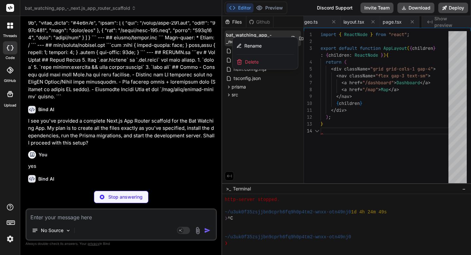
scroll to position [27, 0]
type textarea "x"
type textarea "text-neutral-400">Tip: Switch to red-light mode at night to protect your vision…"
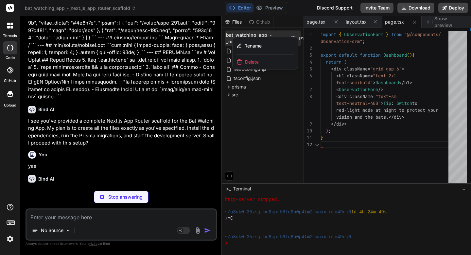
scroll to position [41, 0]
type textarea "x"
type textarea "</div> ); }"
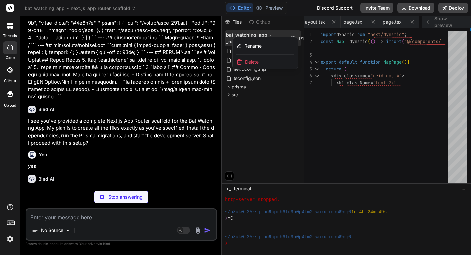
type textarea "x"
type textarea "/> ); }"
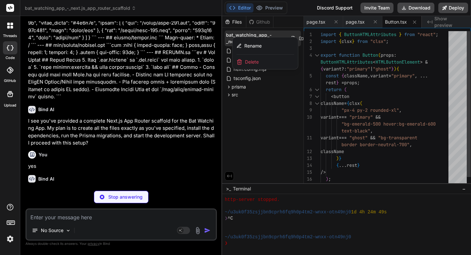
type textarea "x"
type textarea "}, [center, zoom]); return <div ref={ref} className="w-full h-[60vh] rounded-xl…"
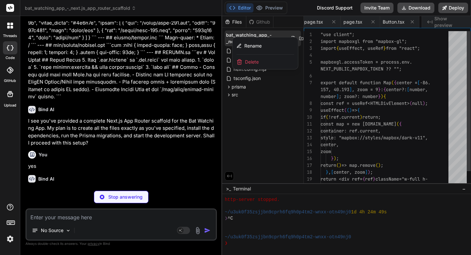
scroll to position [0, 514]
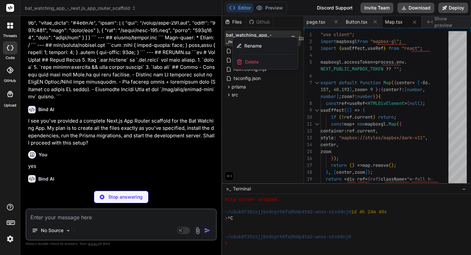
type textarea "x"
type textarea "label> </div> <Button onClick={submit} disabled={loading}>{loading?"Saving...":…"
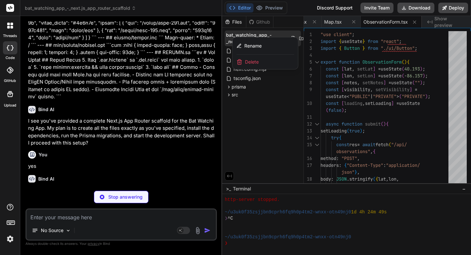
type textarea "x"
type textarea "const userId = "demo-user"; const created = await prisma.observation.create({ d…"
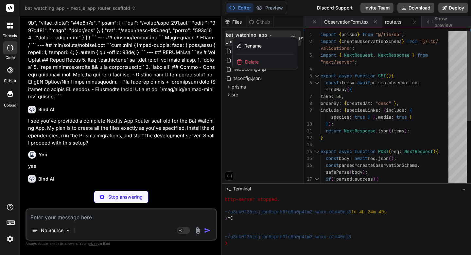
type textarea "x"
type textarea "explanation: "Low-light image, insufficient distinctive features." }); }"
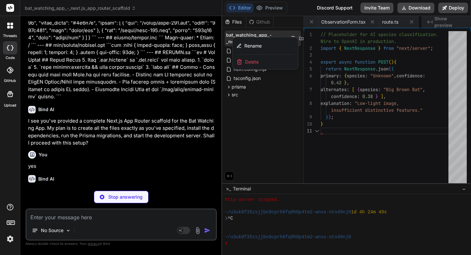
scroll to position [0, 0]
type textarea "x"
type textarea "return NextResponse.json({ received: true }); }"
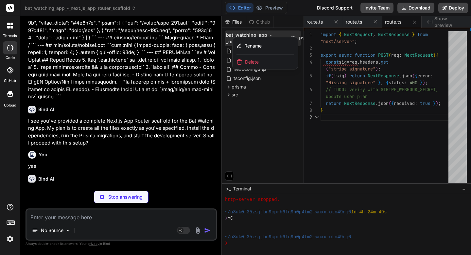
type textarea "x"
type textarea "// Hook this to Vercel Cron. Add a secret if needed. import { NextResponse } fr…"
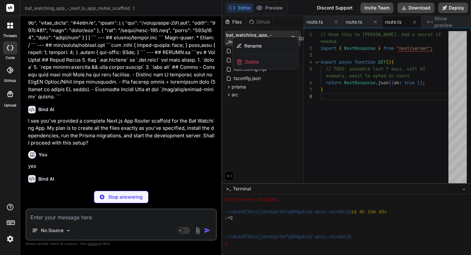
type textarea "x"
type textarea "{ "src": "/icons/icon-512.png", "sizes": "512x512", "type": "image/png" } ] }"
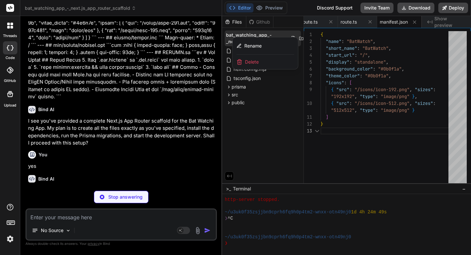
type textarea "x"
type textarea "User-agent: * Allow: /"
type textarea "x"
type textarea ":root { color-scheme: dark; } html,body { margin: 0; padding: 0; } .prose { max…"
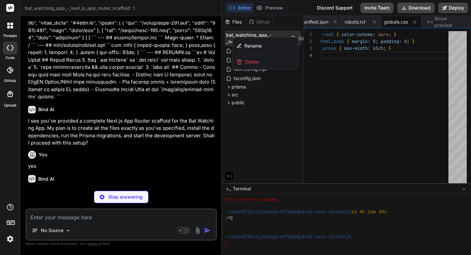
type textarea "x"
type textarea "## Notes - Replace demo auth with Auth.js and real sessions. - Connect the AI c…"
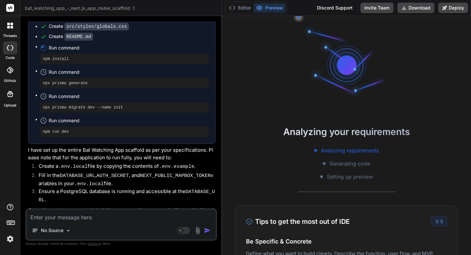
type textarea "x"
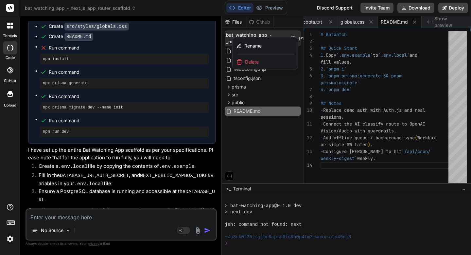
scroll to position [4645, 0]
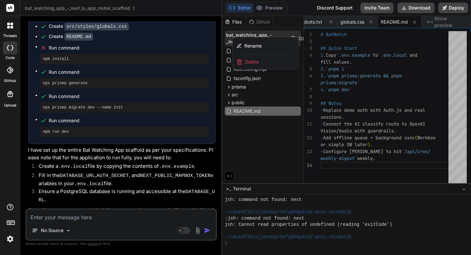
type textarea "F"
type textarea "x"
type textarea "Fi"
type textarea "x"
type textarea "Fix"
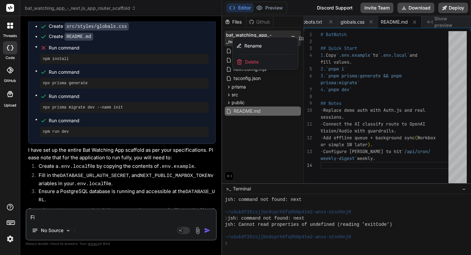
type textarea "x"
type textarea "Fix"
type textarea "x"
type textarea "Fix e"
type textarea "x"
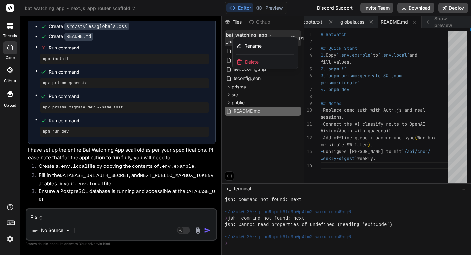
type textarea "Fix er"
type textarea "x"
type textarea "Fix err"
type textarea "x"
type textarea "Fix erro"
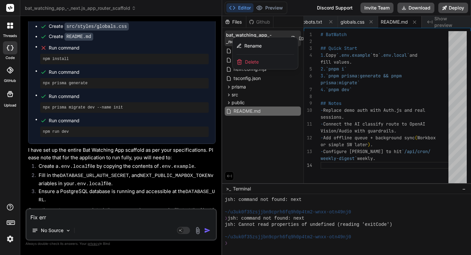
type textarea "x"
type textarea "Fix error"
type textarea "x"
type textarea "Fix error"
type textarea "x"
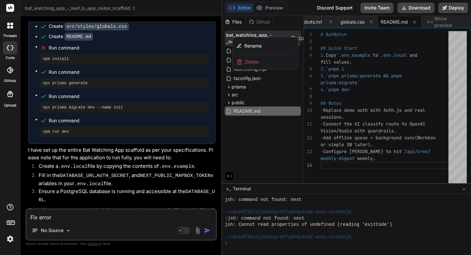
type textarea "Fix error i"
type textarea "x"
type textarea "Fix error in"
type textarea "x"
type textarea "Fix error in"
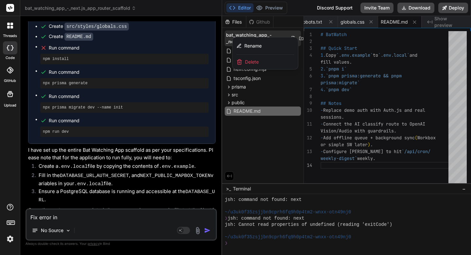
type textarea "x"
type textarea "Fix error in t"
type textarea "x"
type textarea "Fix error in te"
type textarea "x"
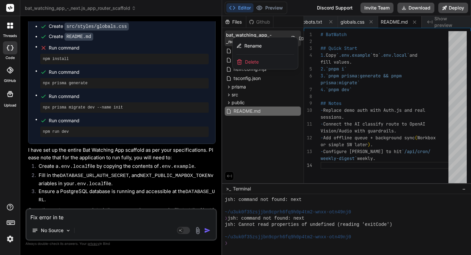
type textarea "Fix error in ter"
type textarea "x"
type textarea "Fix error in term"
type textarea "x"
type textarea "Fix error in termi"
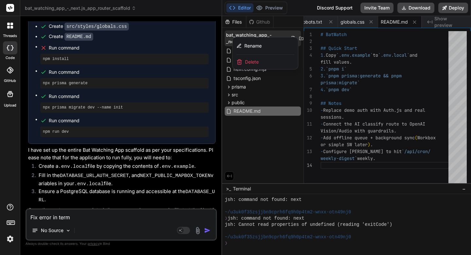
type textarea "x"
type textarea "Fix error in termia"
type textarea "x"
type textarea "Fix error in termi"
type textarea "x"
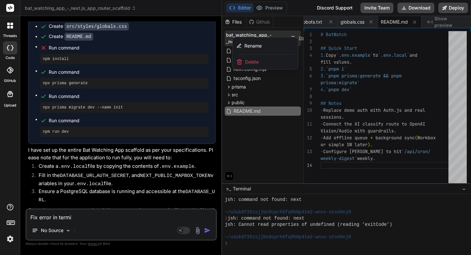
type textarea "Fix error in termin"
type textarea "x"
type textarea "Fix error in termina"
type textarea "x"
type textarea "Fix error in terminal"
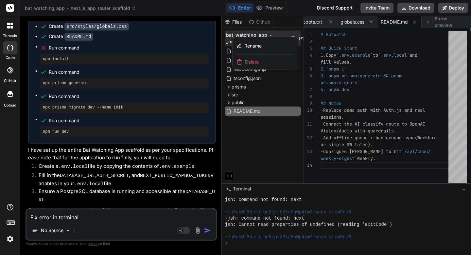
type textarea "x"
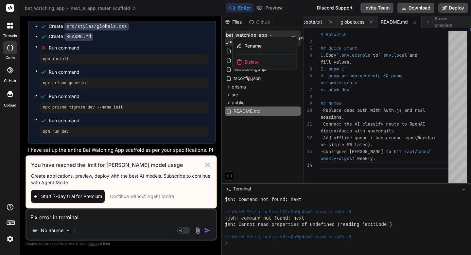
type textarea "Fix error in terminal"
click at [208, 164] on icon at bounding box center [208, 164] width 4 height 4
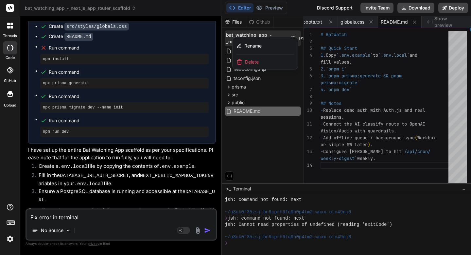
click at [208, 230] on img "button" at bounding box center [207, 230] width 7 height 7
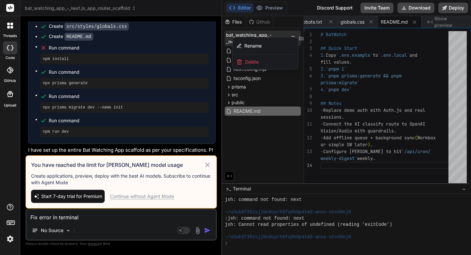
click at [165, 198] on div "Continue without Agent Mode" at bounding box center [142, 196] width 64 height 7
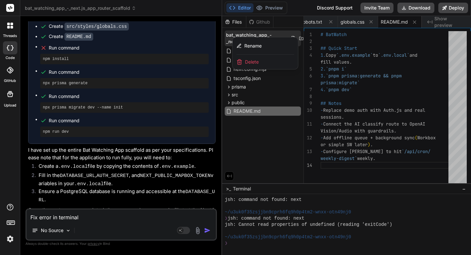
click at [206, 231] on img "button" at bounding box center [207, 230] width 7 height 7
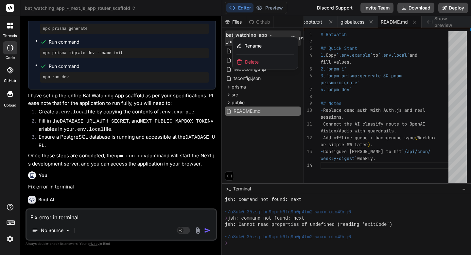
scroll to position [1737, 0]
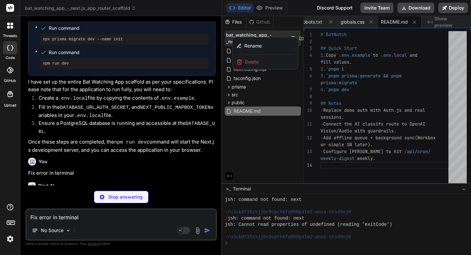
type textarea "x"
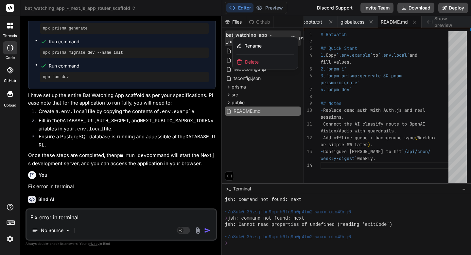
click at [243, 218] on div at bounding box center [346, 135] width 249 height 239
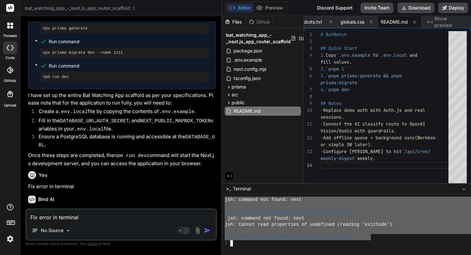
drag, startPoint x: 372, startPoint y: 237, endPoint x: 224, endPoint y: 202, distance: 152.8
click at [224, 202] on div "'''''''''''''''''''''''''''''''' mmmmmmmmmmmmmmmmmmmmmmmmmmmmmmmm jsh: command …" at bounding box center [346, 224] width 249 height 61
click at [174, 218] on textarea "Fix error in terminal" at bounding box center [121, 215] width 189 height 12
paste textarea "jsh: command not found: next ~/u3uk0f35zsjjbn9cprh6fq9h0p4tm2-wnxx-otn49nj0 ❯ j…"
type textarea "jsh: command not found: next ~/u3uk0f35zsjjbn9cprh6fq9h0p4tm2-wnxx-otn49nj0 ❯ j…"
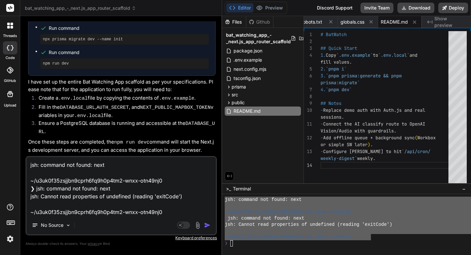
type textarea "x"
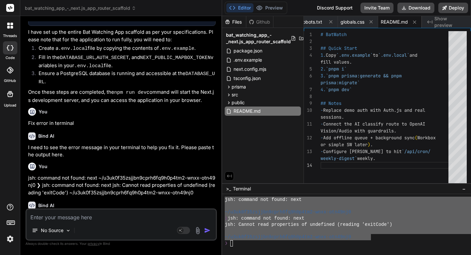
scroll to position [1806, 0]
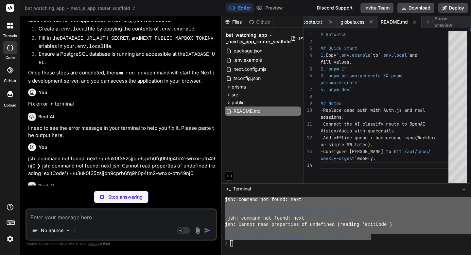
type textarea "x"
type textarea "your-mapbox-public-token" # Stripe (optional for Pro tier) STRIPE_WEBHOOK_SECRE…"
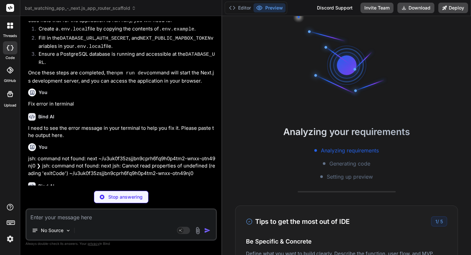
scroll to position [4676, 0]
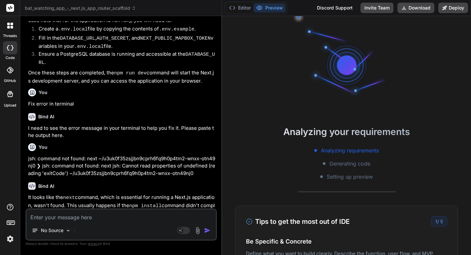
type textarea "x"
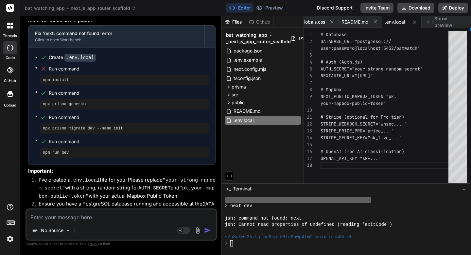
scroll to position [2038, 0]
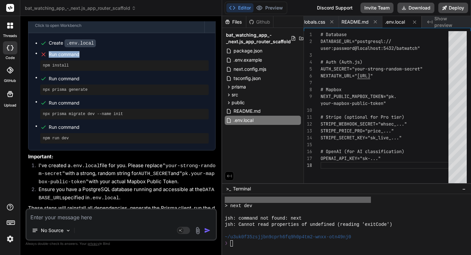
drag, startPoint x: 86, startPoint y: 37, endPoint x: 48, endPoint y: 38, distance: 37.6
click at [48, 50] on div "Run command" at bounding box center [124, 54] width 169 height 9
copy span "Run command"
click at [247, 6] on button "Editor" at bounding box center [239, 7] width 27 height 9
click at [65, 215] on textarea at bounding box center [121, 215] width 189 height 12
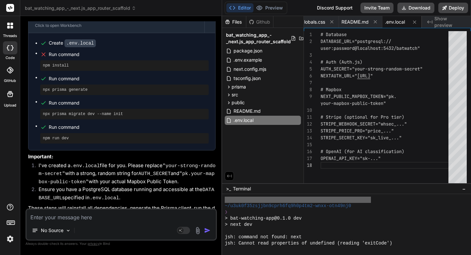
scroll to position [5012, 0]
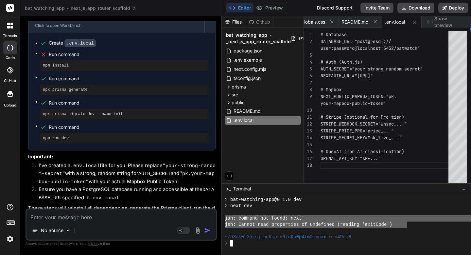
drag, startPoint x: 225, startPoint y: 217, endPoint x: 406, endPoint y: 223, distance: 181.4
click at [157, 215] on textarea at bounding box center [121, 215] width 189 height 12
paste textarea "jsh: command not found: next jsh: Cannot read properties of undefined (reading …"
type textarea "jsh: command not found: next jsh: Cannot read properties of undefined (reading …"
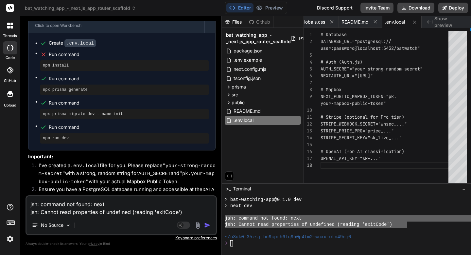
type textarea "x"
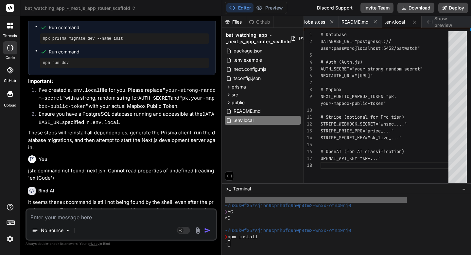
scroll to position [2360, 0]
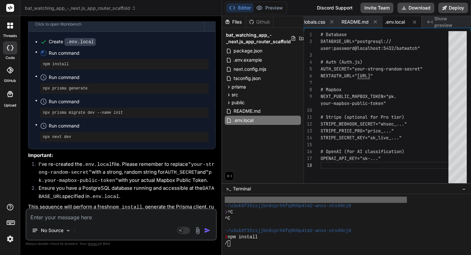
type textarea "x"
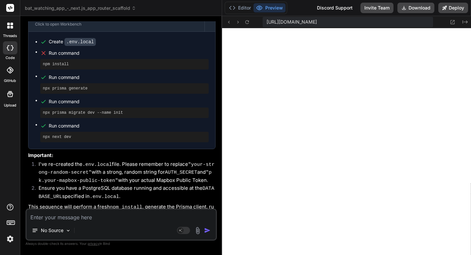
scroll to position [5478, 0]
click at [242, 8] on button "Editor" at bounding box center [239, 7] width 27 height 9
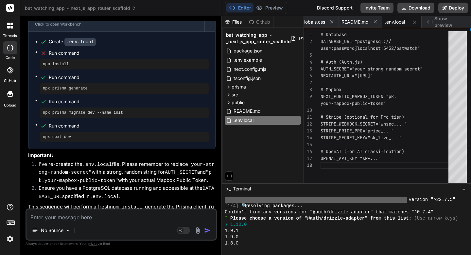
scroll to position [5459, 0]
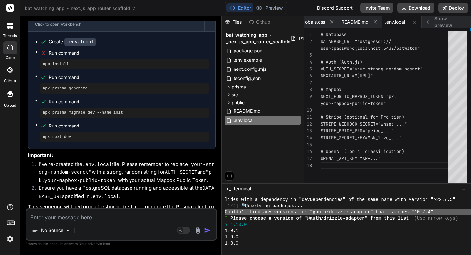
click at [170, 214] on textarea at bounding box center [121, 215] width 189 height 12
paste textarea "Couldn't find any versions for "@auth/drizzle-adapter" that matches "^0.7.4""
type textarea "Couldn't find any versions for "@auth/drizzle-adapter" that matches "^0.7.4""
type textarea "x"
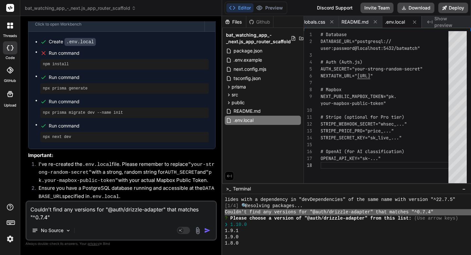
type textarea "Couldn't find any versions for "@auth/drizzle-adapter" that matches "^0.7.4""
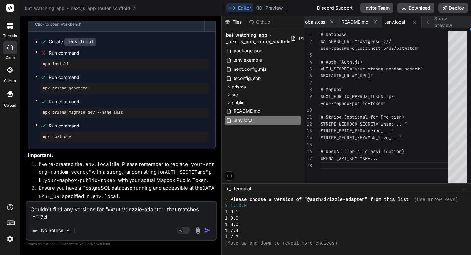
scroll to position [5478, 0]
click at [252, 227] on div "1.8.0" at bounding box center [370, 224] width 290 height 6
drag, startPoint x: 117, startPoint y: 220, endPoint x: 31, endPoint y: 207, distance: 87.6
click at [31, 207] on textarea "Couldn't find any versions for "@auth/drizzle-adapter" that matches "^0.7.4"" at bounding box center [121, 211] width 189 height 20
type textarea "x"
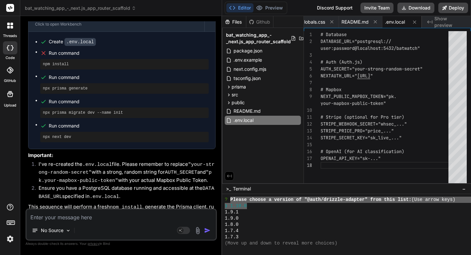
drag, startPoint x: 230, startPoint y: 199, endPoint x: 248, endPoint y: 204, distance: 18.4
click at [177, 217] on textarea at bounding box center [121, 215] width 189 height 12
click at [274, 5] on button "Preview" at bounding box center [270, 7] width 32 height 9
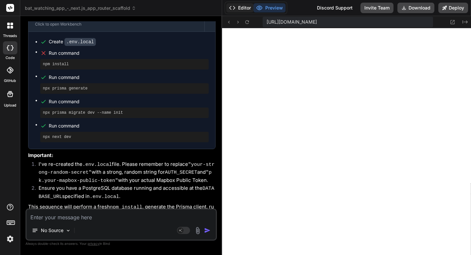
click at [247, 7] on button "Editor" at bounding box center [239, 7] width 27 height 9
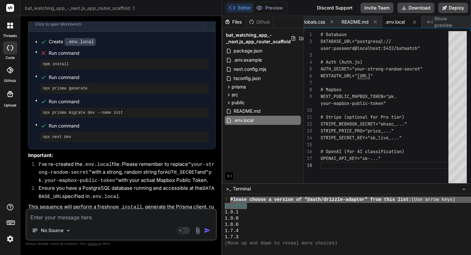
click at [226, 3] on button "Editor" at bounding box center [239, 7] width 27 height 9
click at [87, 218] on textarea at bounding box center [121, 215] width 189 height 12
type textarea "A"
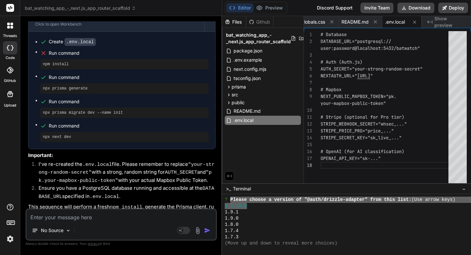
type textarea "x"
type textarea "Al"
type textarea "x"
type textarea "All"
type textarea "x"
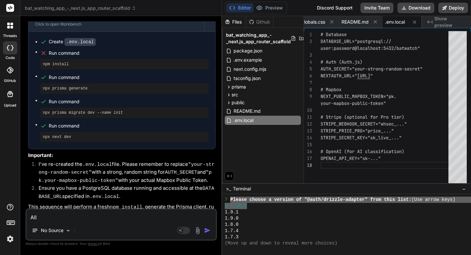
type textarea "All"
type textarea "x"
type textarea "All i"
type textarea "x"
type textarea "All i"
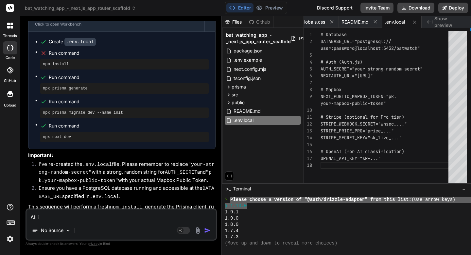
type textarea "x"
type textarea "All i s"
type textarea "x"
type textarea "All i se"
type textarea "x"
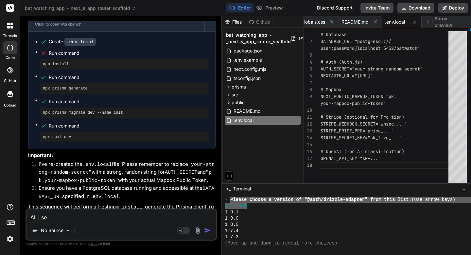
type textarea "All i see"
type textarea "x"
type textarea "All i see"
type textarea "x"
type textarea "All i see i"
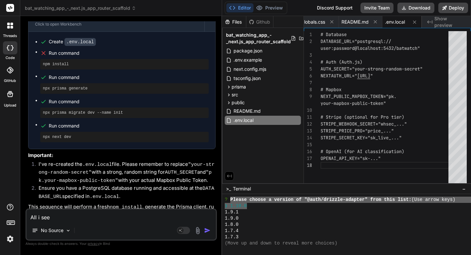
type textarea "x"
type textarea "All i see is"
type textarea "x"
type textarea "All i see is"
type textarea "x"
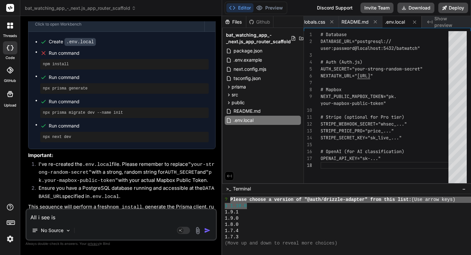
type textarea "All i see is a"
type textarea "x"
type textarea "All i see is a"
type textarea "x"
type textarea "All i see is a w"
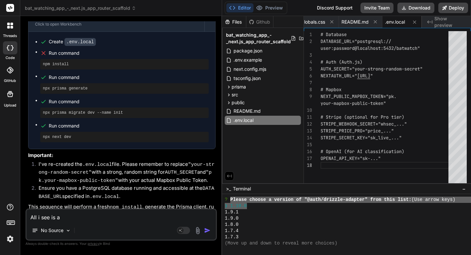
type textarea "x"
type textarea "All i see is a wh"
type textarea "x"
type textarea "All i see is a wha"
type textarea "x"
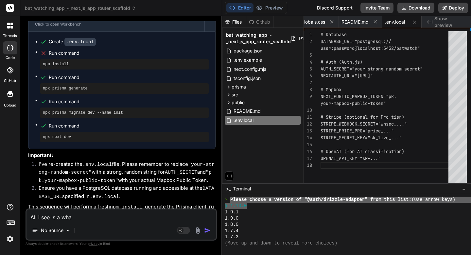
type textarea "All i see is a wh"
type textarea "x"
type textarea "All i see is a whi"
type textarea "x"
type textarea "All i see is a whiy"
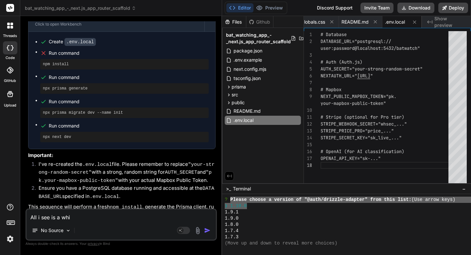
type textarea "x"
type textarea "All i see is a whiye"
type textarea "x"
type textarea "All i see is a whiye"
type textarea "x"
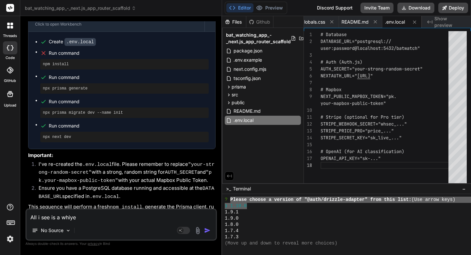
type textarea "All i see is a whiye"
type textarea "x"
type textarea "All i see is a whiy"
type textarea "x"
type textarea "All i see is a whi"
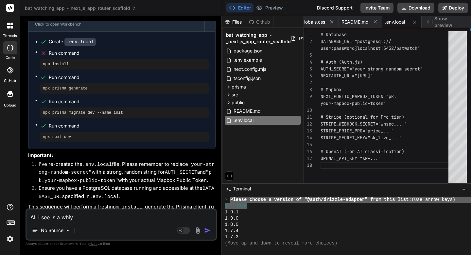
type textarea "x"
type textarea "All i see is a whie"
type textarea "x"
type textarea "All i see is a whie"
type textarea "x"
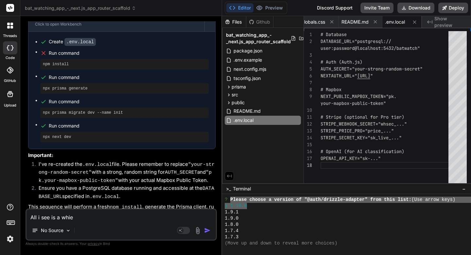
type textarea "All i see is a whie"
type textarea "x"
type textarea "All i see is a whi"
type textarea "x"
type textarea "All i see is a wh"
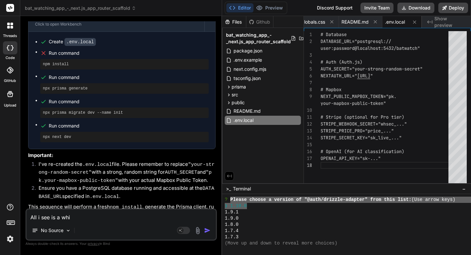
type textarea "x"
type textarea "All i see is a wht"
type textarea "x"
type textarea "All i see is a wh"
type textarea "x"
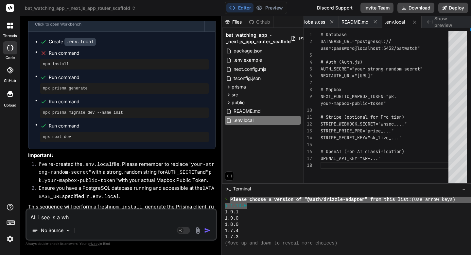
type textarea "All i see is a whi"
type textarea "x"
type textarea "All i see is a whit"
type textarea "x"
type textarea "All i see is a white"
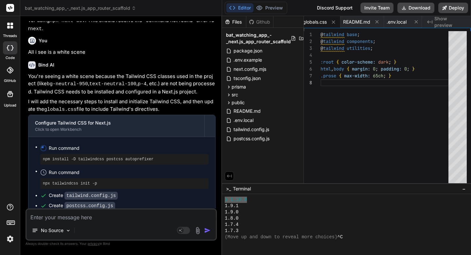
scroll to position [2593, 0]
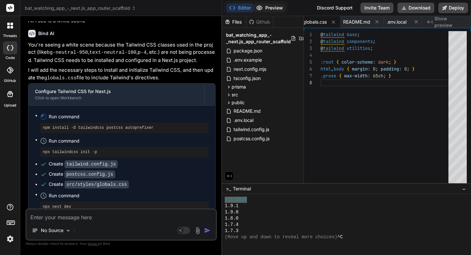
click at [263, 10] on button "Preview" at bounding box center [270, 7] width 32 height 9
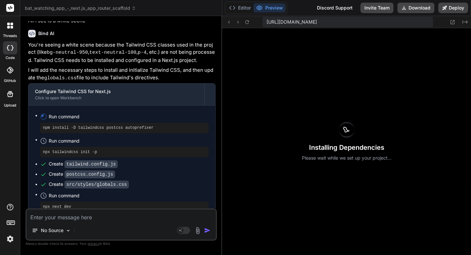
click at [125, 216] on textarea at bounding box center [121, 215] width 189 height 12
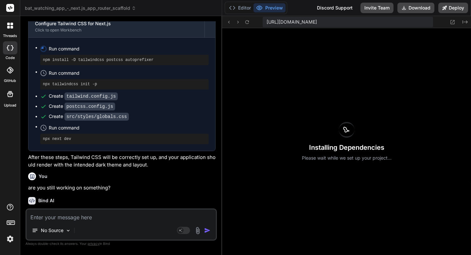
scroll to position [2665, 0]
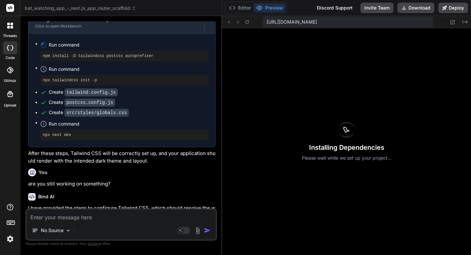
click at [312, 146] on h3 "Installing Dependencies" at bounding box center [347, 147] width 90 height 9
copy h3 "Installing Dependencies"
click at [184, 213] on textarea at bounding box center [121, 215] width 189 height 12
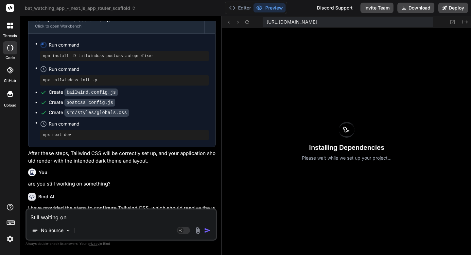
paste textarea "Installing Dependencies"
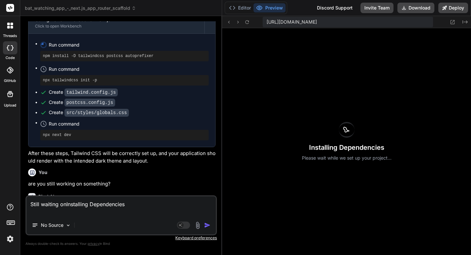
click at [66, 205] on textarea "Still waiting onInstalling Dependencies" at bounding box center [121, 206] width 189 height 20
click at [127, 204] on textarea "Still waiting on Installing Dependencies" at bounding box center [121, 206] width 189 height 20
click at [207, 224] on img "button" at bounding box center [207, 225] width 7 height 7
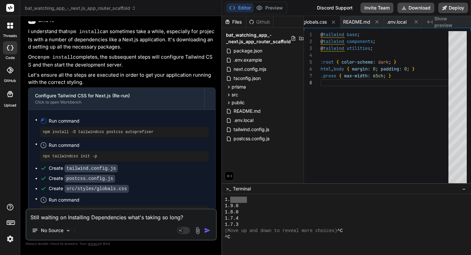
scroll to position [2915, 0]
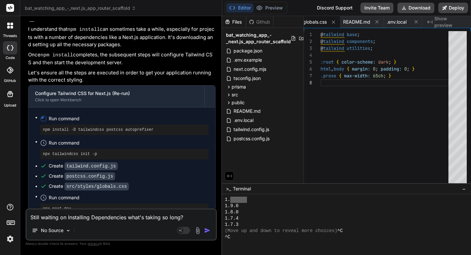
click at [140, 214] on textarea "Still waiting on Installing Dependencies what's taking so long?" at bounding box center [121, 215] width 189 height 12
click at [271, 6] on button "Preview" at bounding box center [270, 7] width 32 height 9
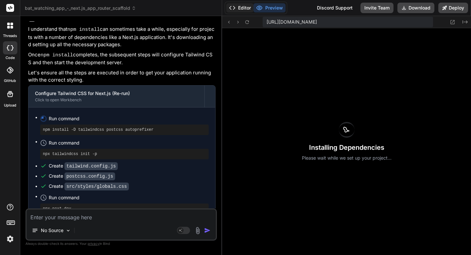
click at [241, 7] on button "Editor" at bounding box center [239, 7] width 27 height 9
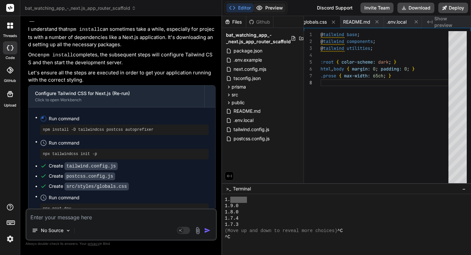
click at [265, 8] on button "Preview" at bounding box center [270, 7] width 32 height 9
